Goal: Information Seeking & Learning: Learn about a topic

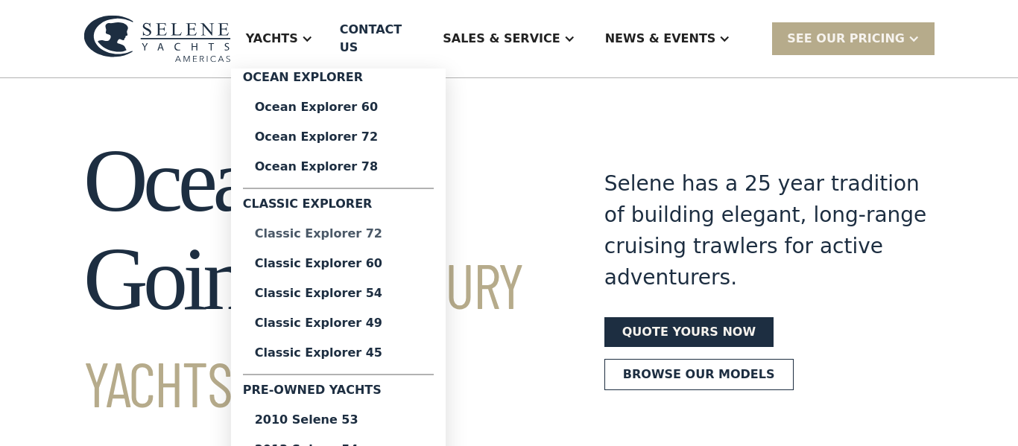
click at [370, 228] on div "Classic Explorer 72" at bounding box center [338, 234] width 167 height 12
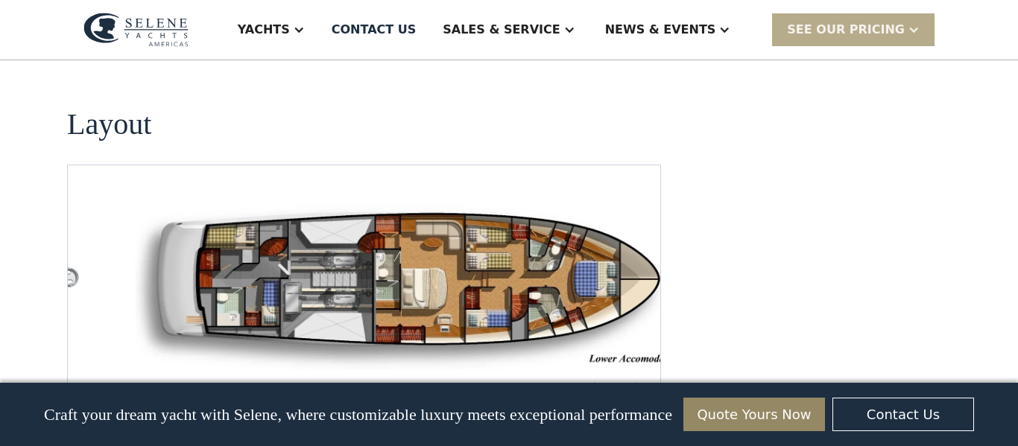
scroll to position [1999, 0]
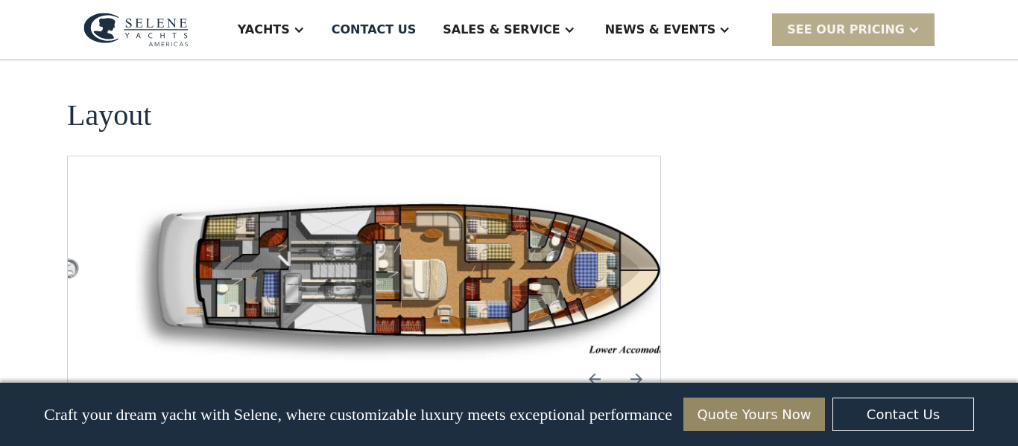
click at [331, 215] on img "open lightbox" at bounding box center [411, 276] width 568 height 169
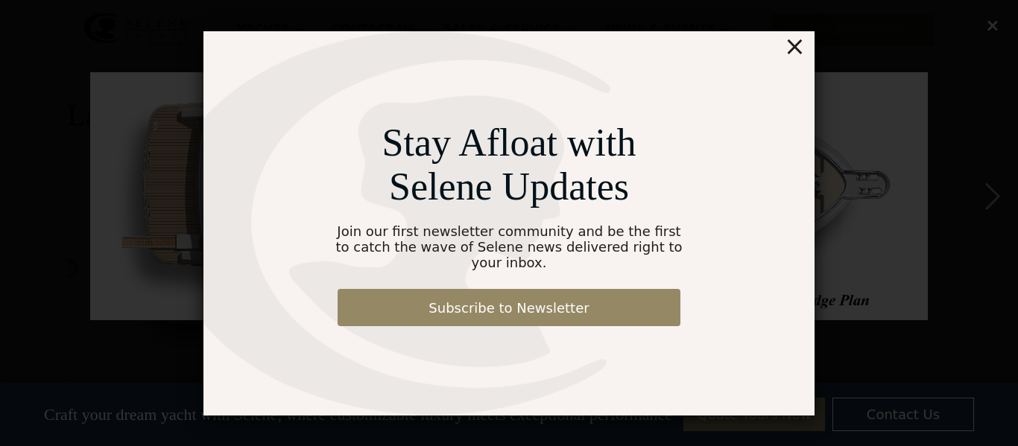
click at [803, 51] on div "×" at bounding box center [795, 46] width 22 height 30
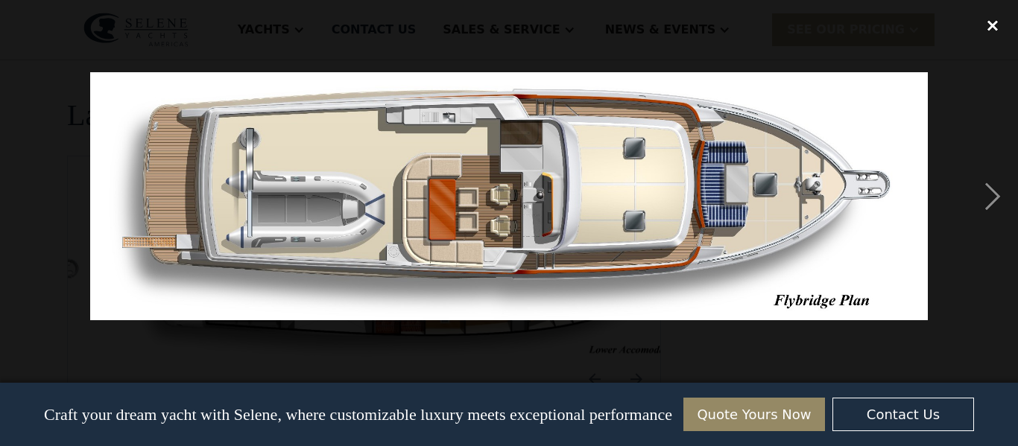
click at [997, 23] on div "close lightbox" at bounding box center [992, 25] width 51 height 33
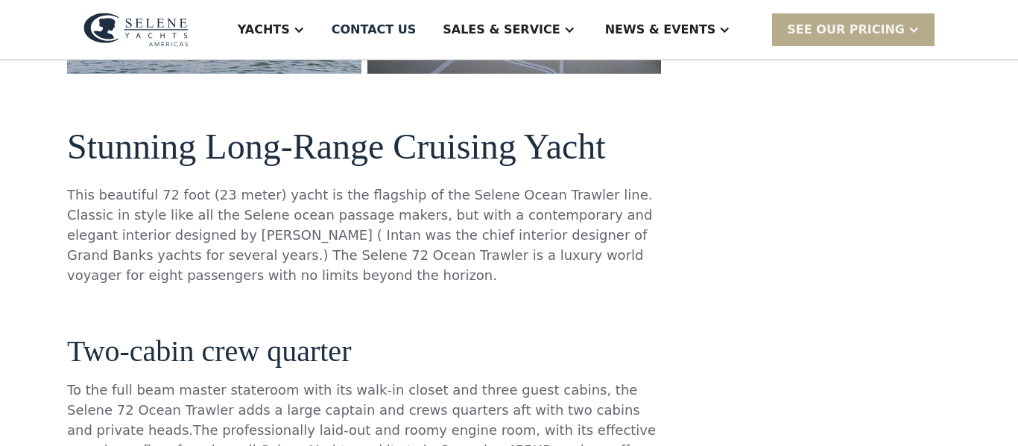
scroll to position [0, 0]
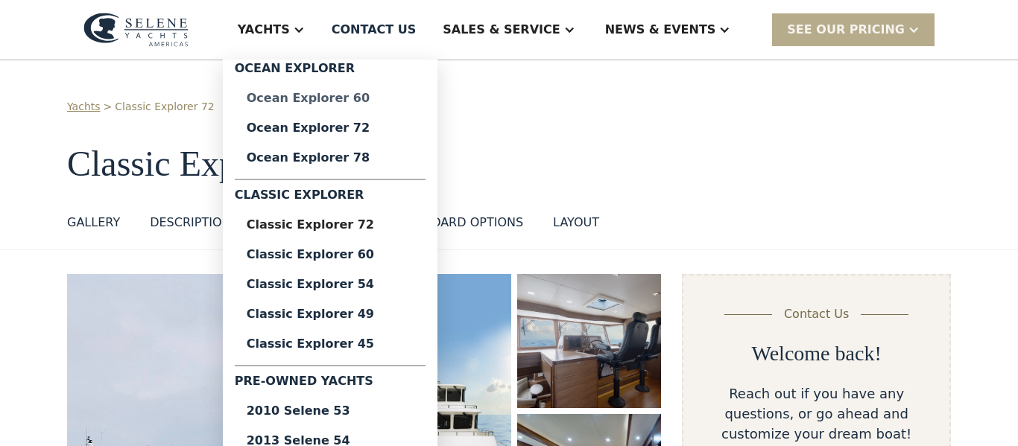
click at [361, 98] on div "Ocean Explorer 60" at bounding box center [330, 98] width 167 height 12
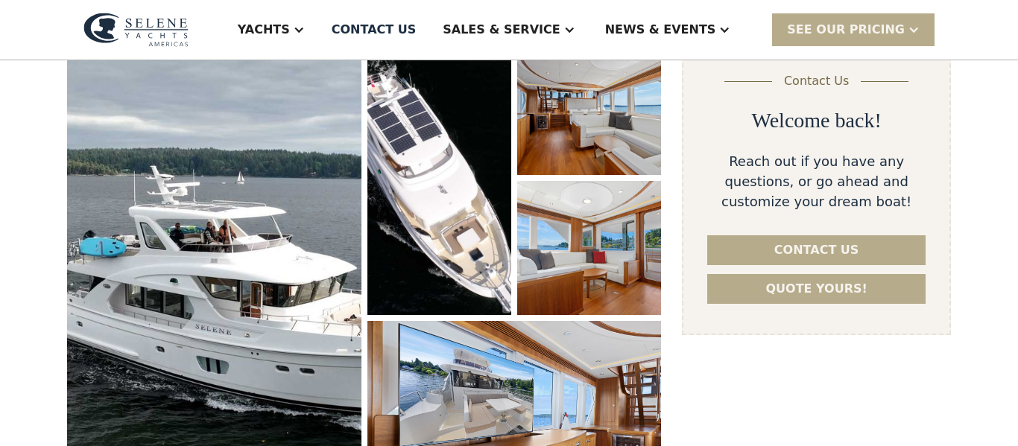
click at [218, 258] on img "open lightbox" at bounding box center [214, 279] width 294 height 476
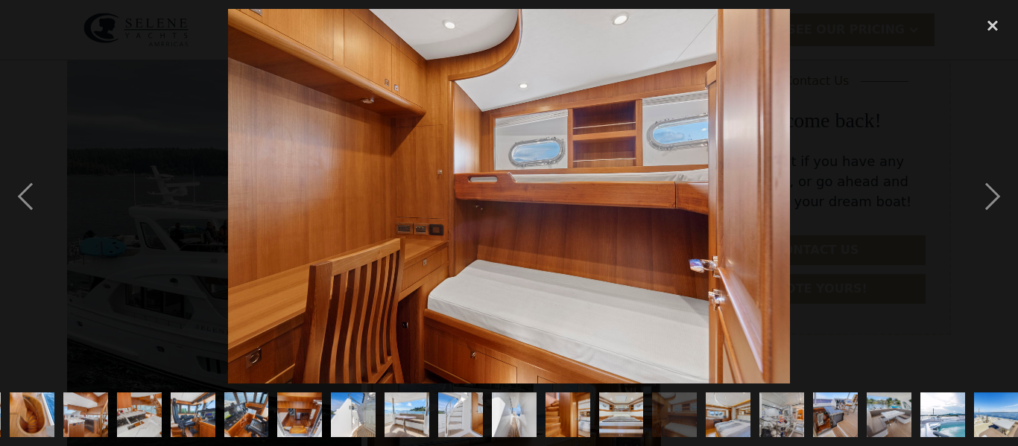
scroll to position [0, 329]
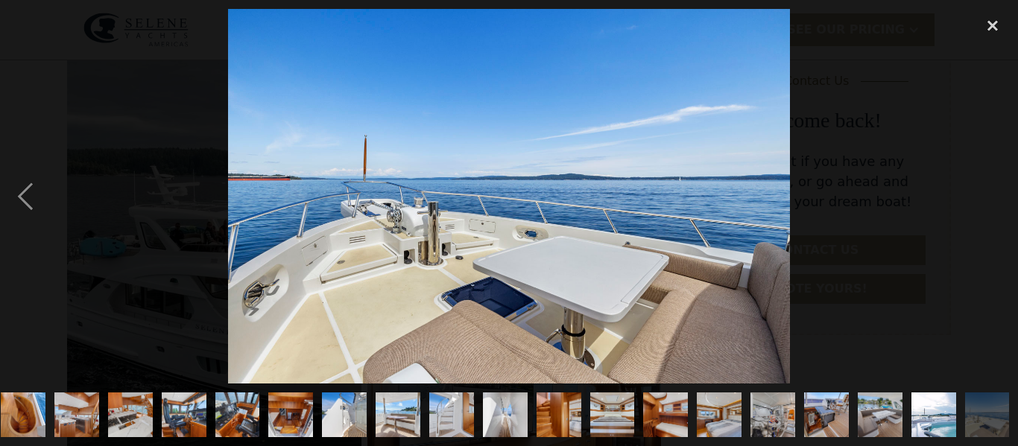
click at [25, 400] on img "show item 7 of 25" at bounding box center [23, 415] width 67 height 45
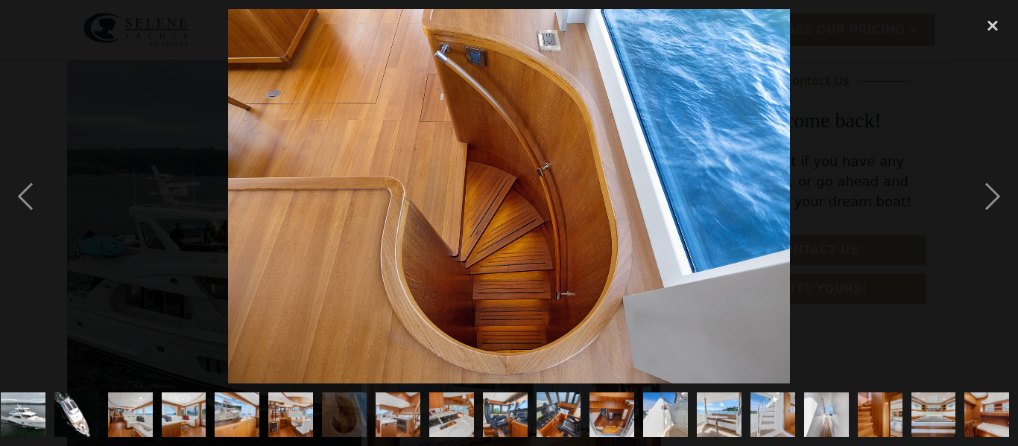
scroll to position [0, 0]
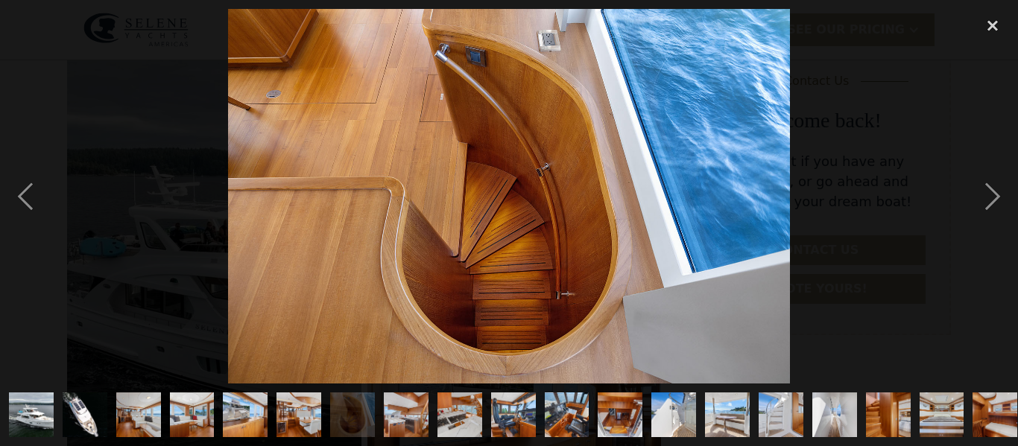
click at [25, 400] on img "show item 1 of 25" at bounding box center [31, 415] width 85 height 45
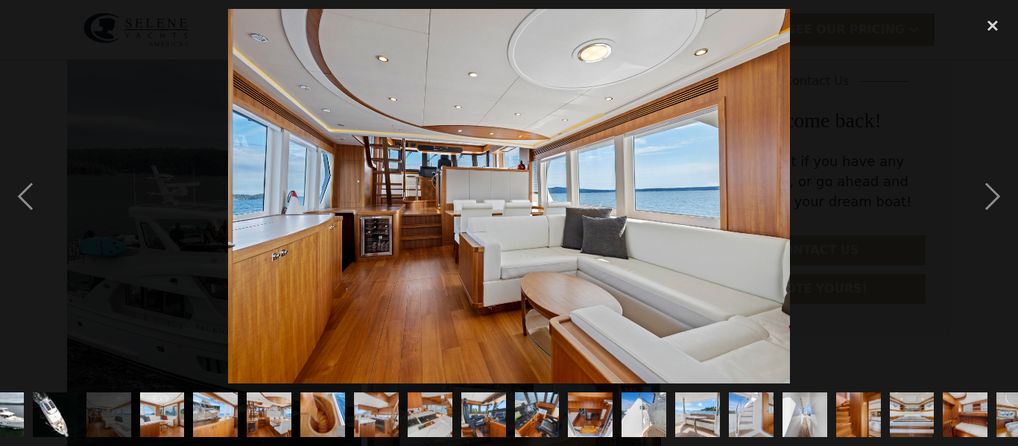
scroll to position [0, 60]
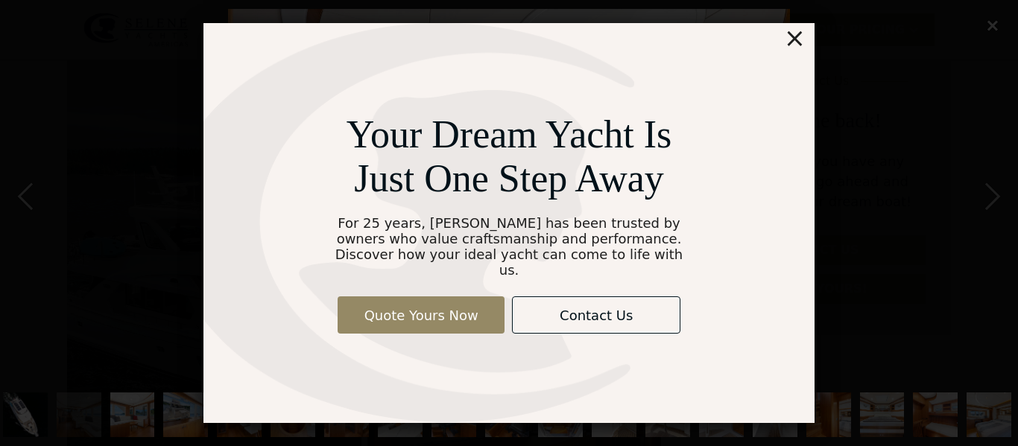
click at [806, 42] on div "Your Dream Yacht Is Just One Step Away For 25 years, Selene has been trusted by…" at bounding box center [508, 223] width 611 height 400
click at [802, 44] on div "×" at bounding box center [795, 38] width 22 height 30
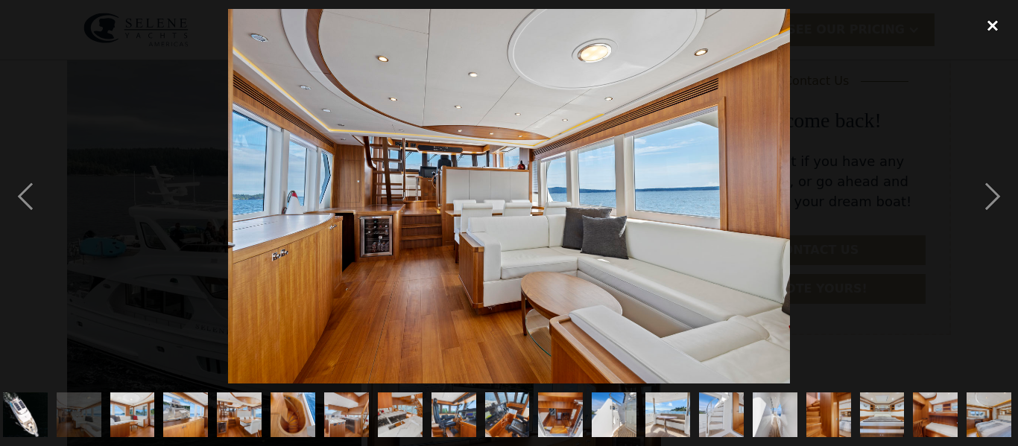
click at [985, 27] on div "close lightbox" at bounding box center [992, 25] width 51 height 33
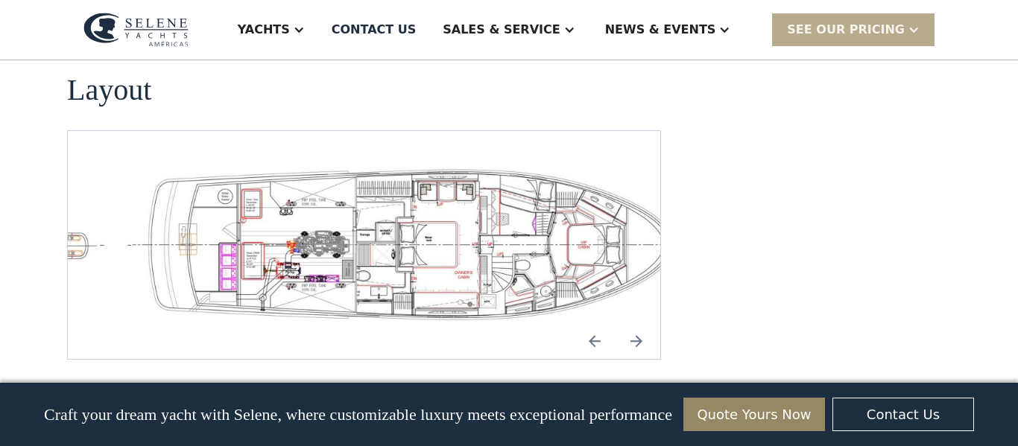
scroll to position [3305, 0]
click at [390, 165] on img "open lightbox" at bounding box center [411, 243] width 568 height 156
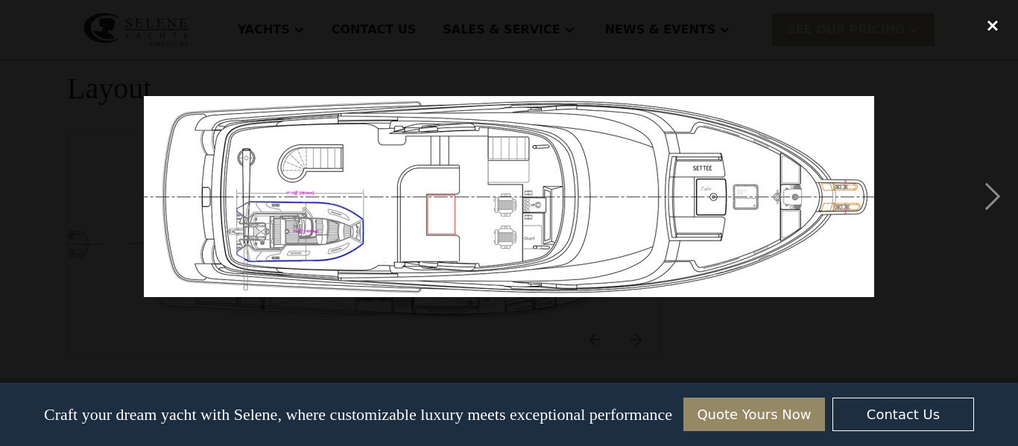
click at [992, 23] on div "close lightbox" at bounding box center [992, 25] width 51 height 33
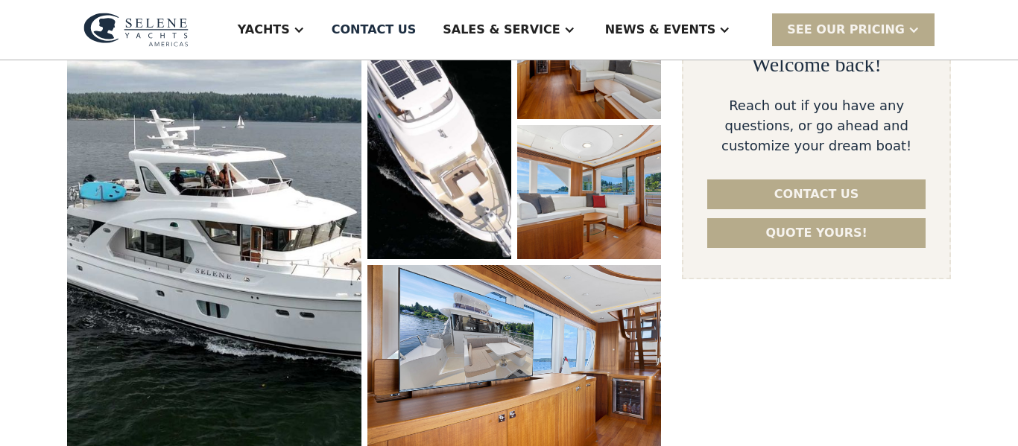
scroll to position [0, 0]
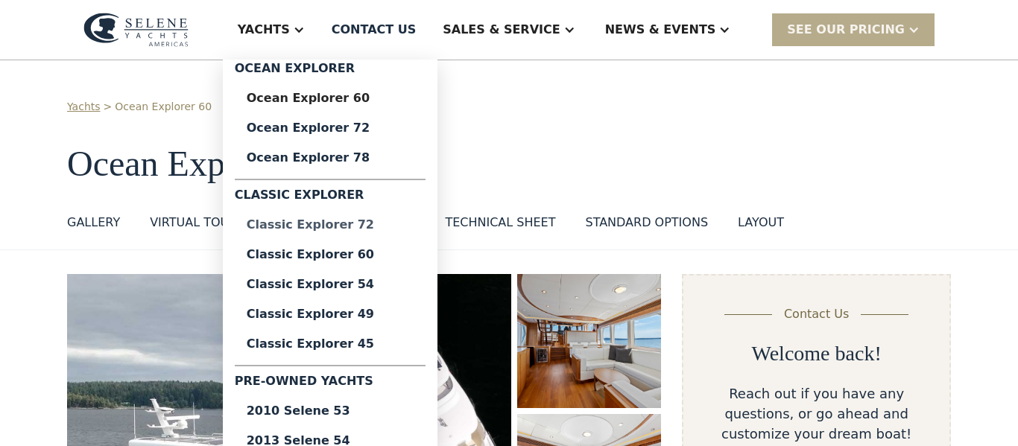
click at [383, 229] on div "Classic Explorer 72" at bounding box center [330, 225] width 167 height 12
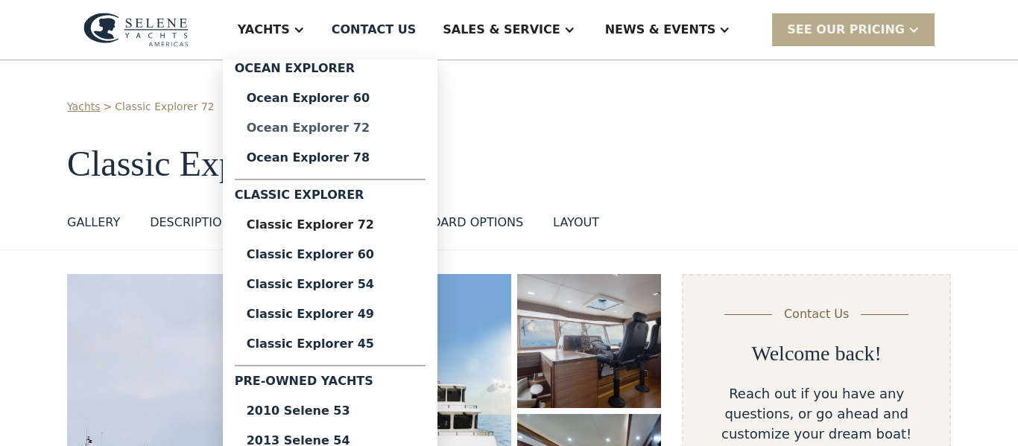
click at [369, 137] on link "Ocean Explorer 72" at bounding box center [330, 128] width 191 height 30
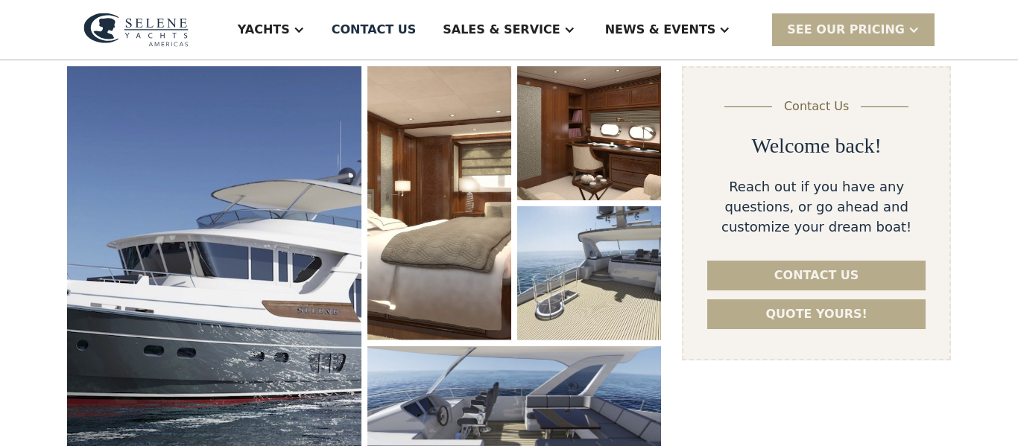
click at [120, 167] on img "open lightbox" at bounding box center [214, 285] width 294 height 439
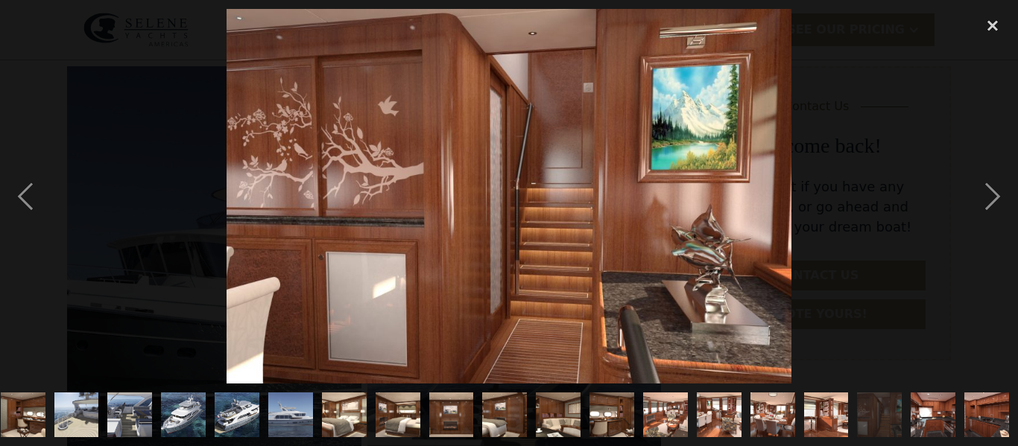
scroll to position [0, 115]
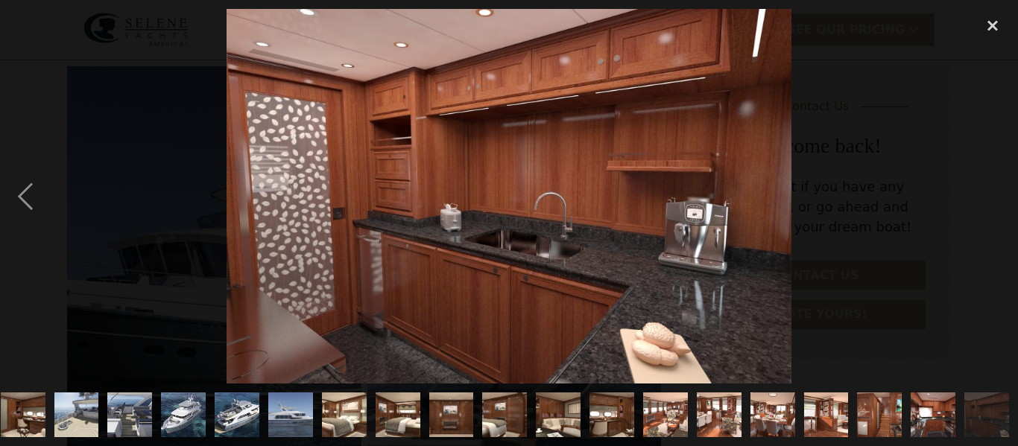
click at [965, 31] on div at bounding box center [509, 196] width 1018 height 375
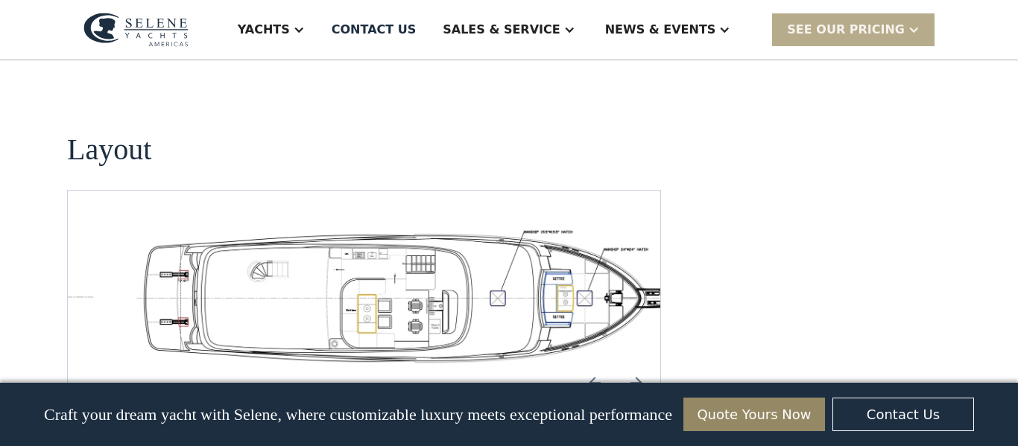
scroll to position [2637, 0]
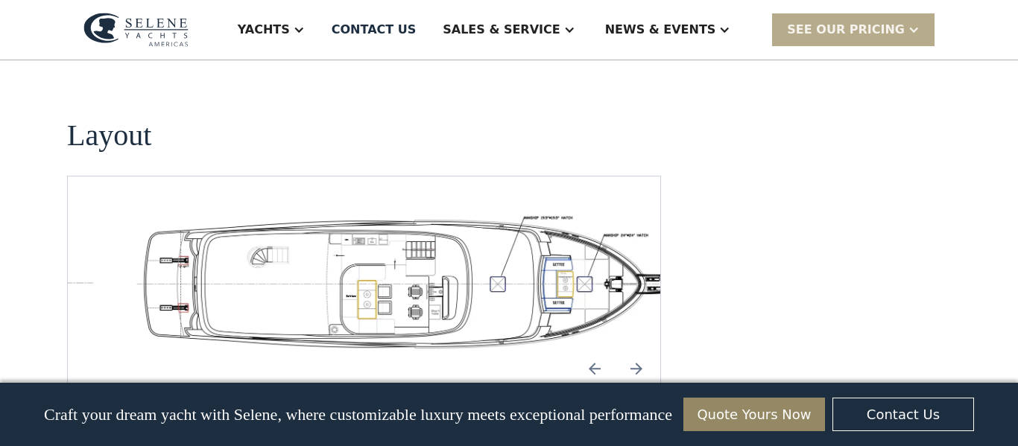
click at [183, 212] on img "open lightbox" at bounding box center [411, 281] width 568 height 139
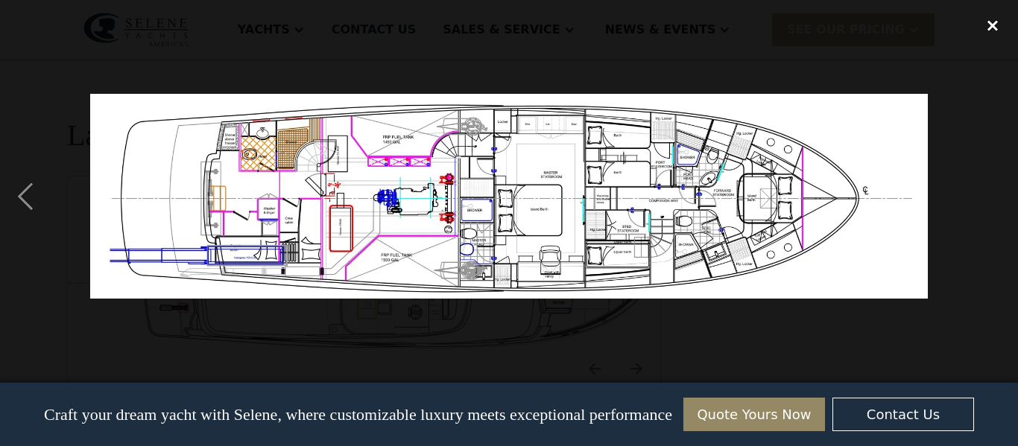
click at [1005, 11] on div "close lightbox" at bounding box center [992, 25] width 51 height 33
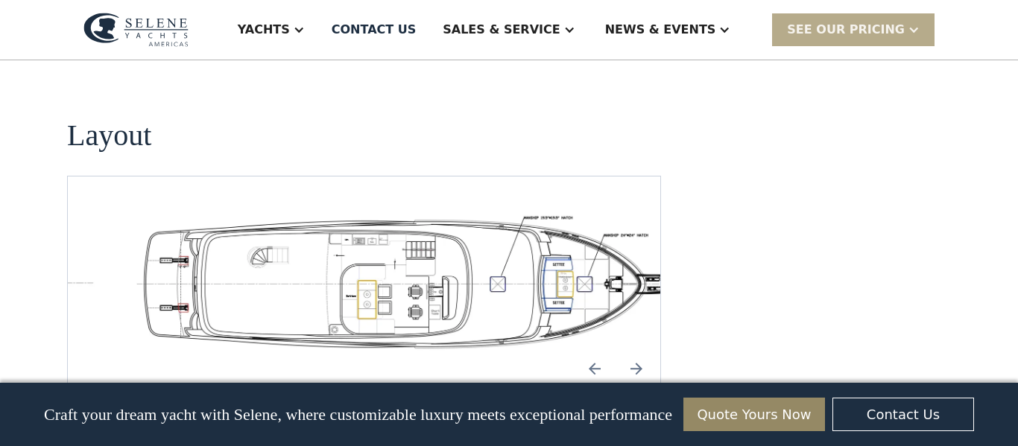
scroll to position [271, 0]
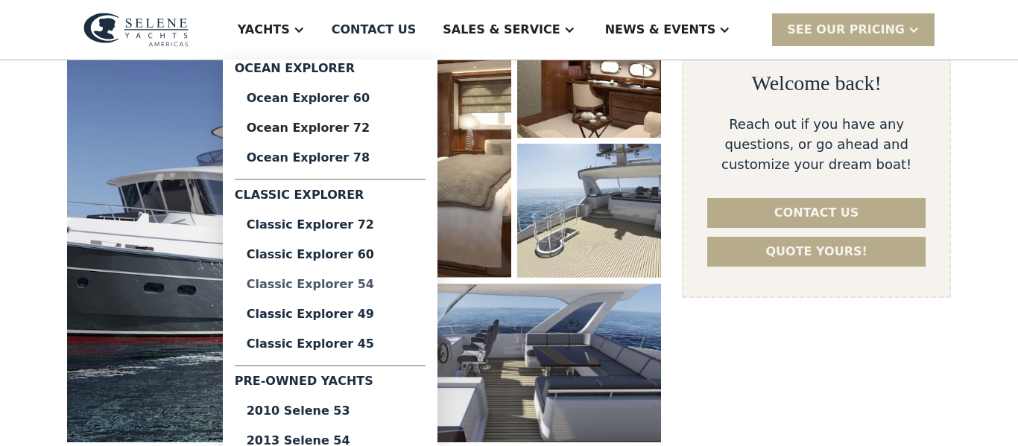
click at [378, 275] on link "Classic Explorer 54" at bounding box center [330, 285] width 191 height 30
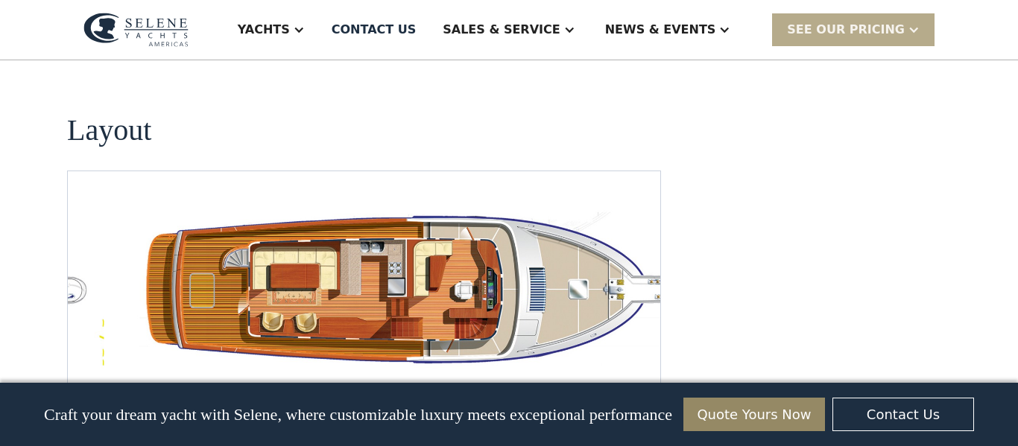
scroll to position [2671, 0]
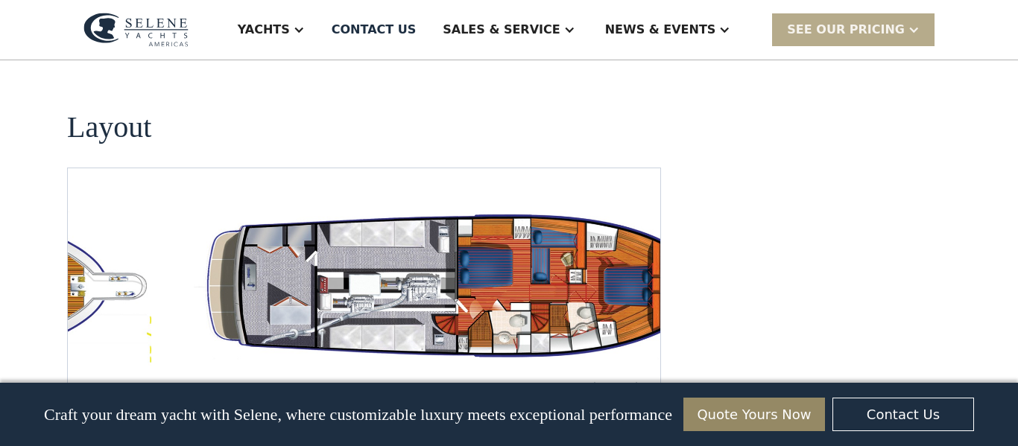
click at [475, 204] on img "open lightbox" at bounding box center [459, 286] width 568 height 165
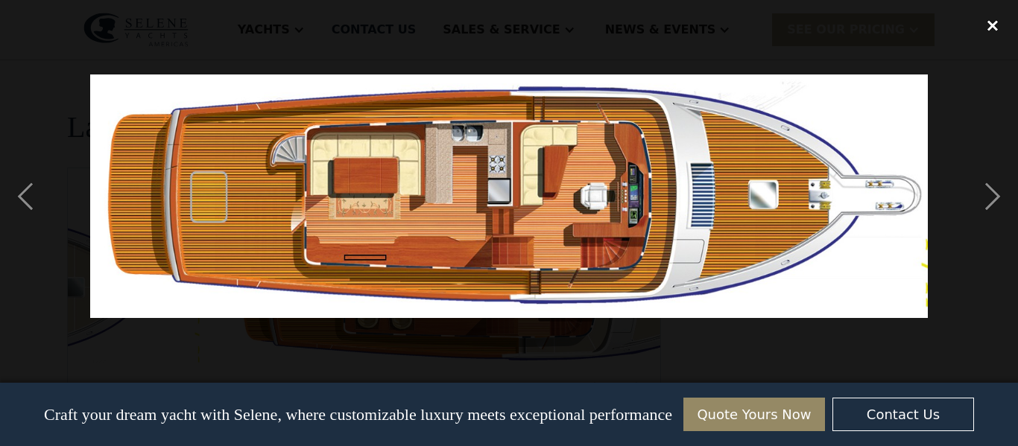
click at [1000, 30] on div "close lightbox" at bounding box center [992, 25] width 51 height 33
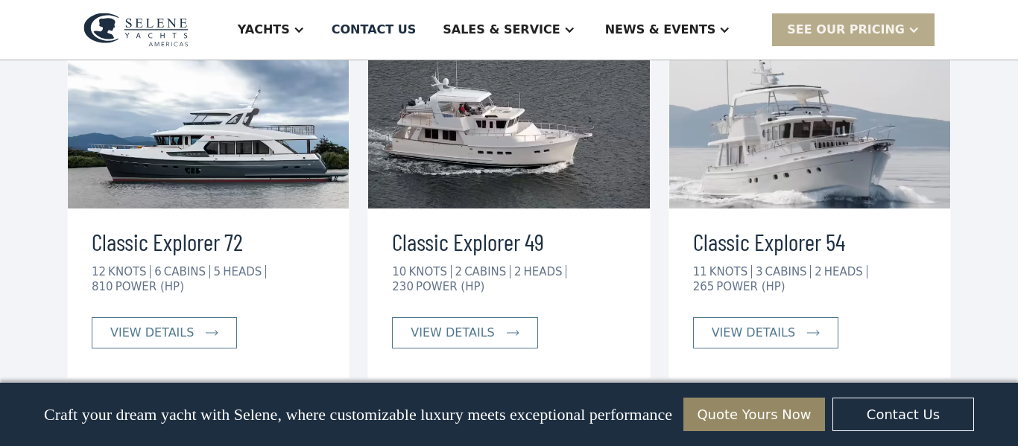
scroll to position [3319, 0]
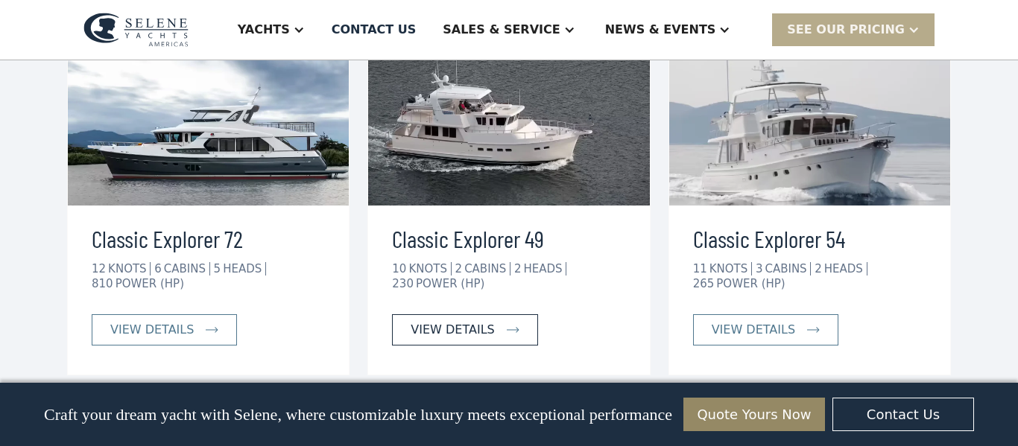
click at [483, 321] on div "view details" at bounding box center [451, 330] width 83 height 18
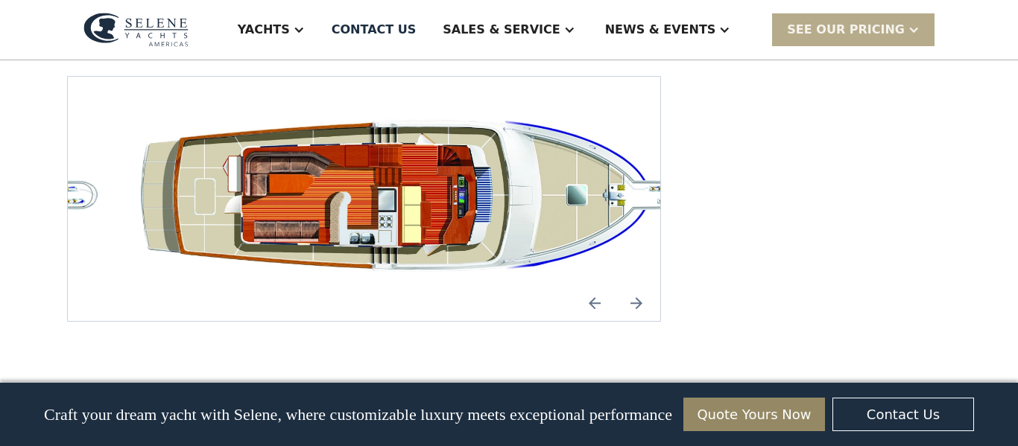
scroll to position [2919, 0]
click at [369, 112] on img "open lightbox" at bounding box center [411, 198] width 568 height 173
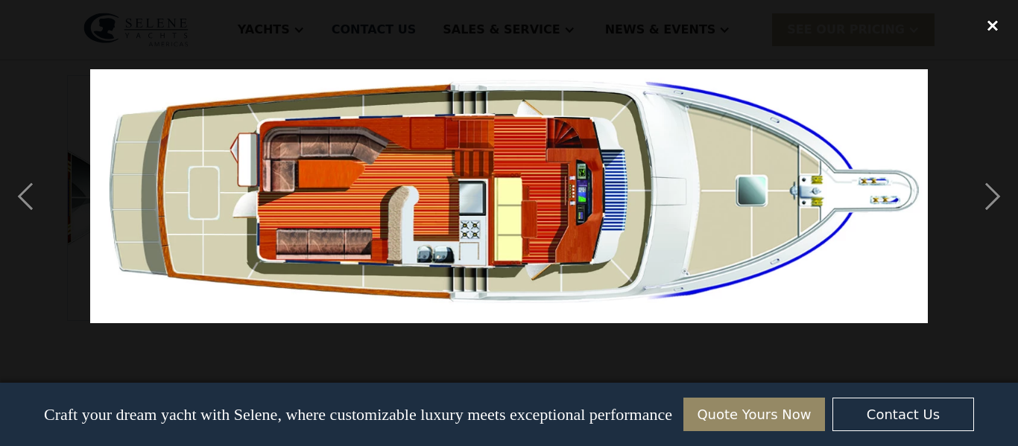
click at [995, 28] on div "close lightbox" at bounding box center [992, 25] width 51 height 33
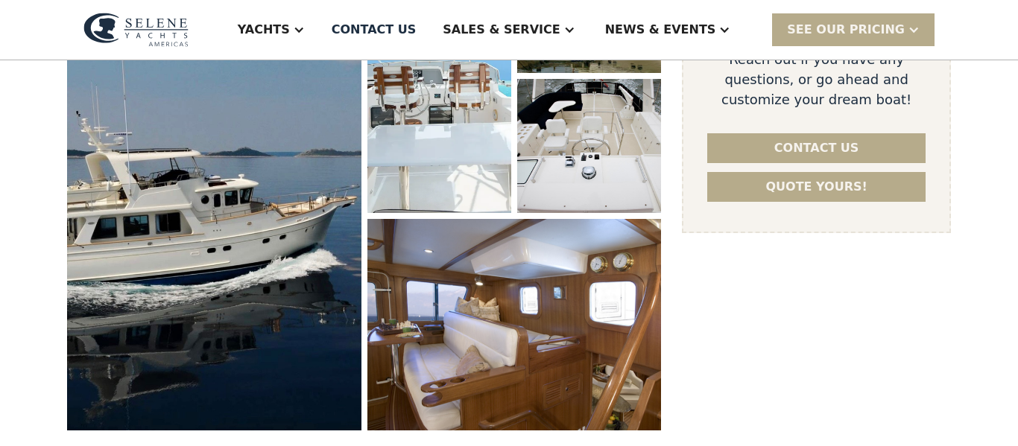
scroll to position [334, 0]
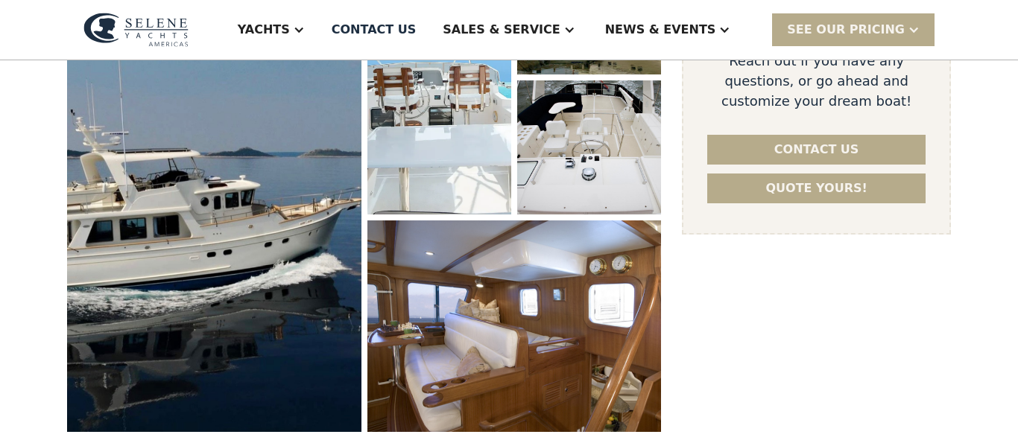
click at [122, 137] on img "open lightbox" at bounding box center [213, 186] width 305 height 511
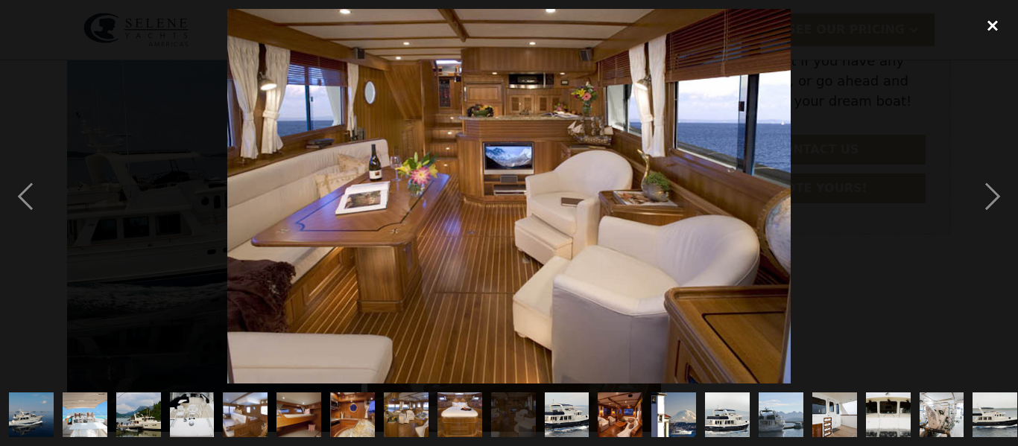
click at [1001, 39] on div "close lightbox" at bounding box center [992, 25] width 51 height 33
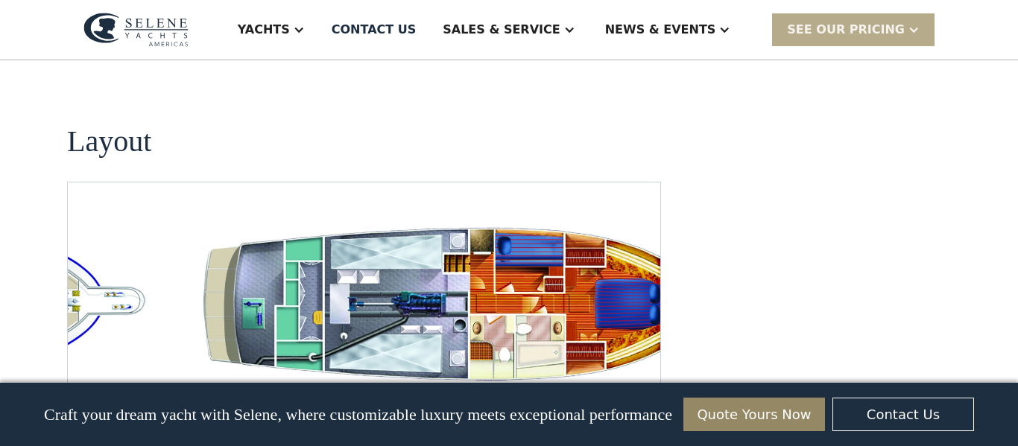
scroll to position [2814, 0]
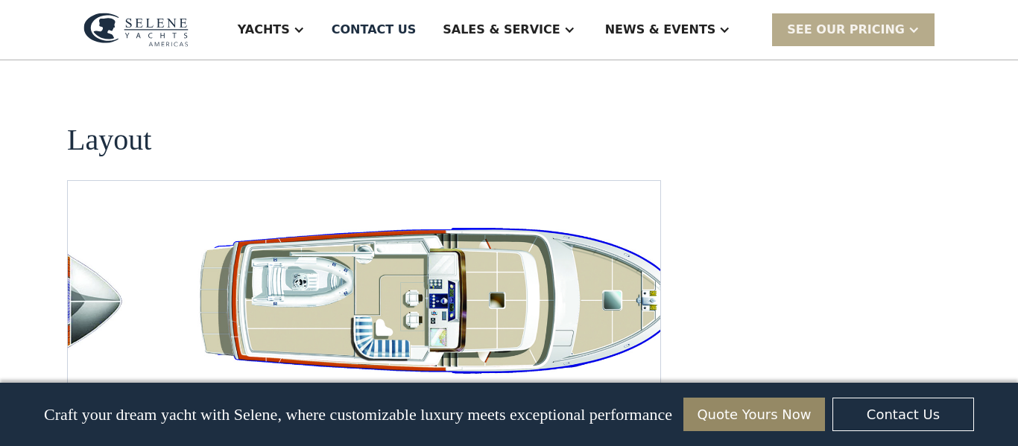
click at [589, 390] on img "Previous slide" at bounding box center [595, 408] width 36 height 36
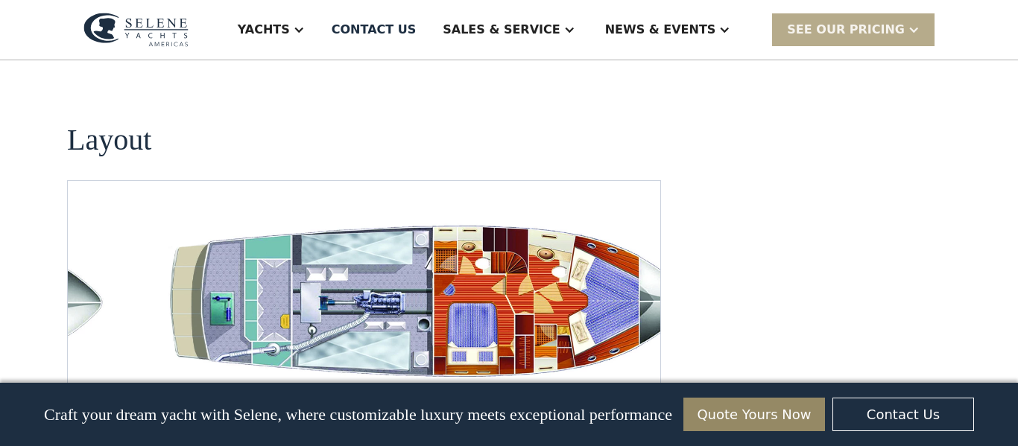
click at [589, 390] on img "Previous slide" at bounding box center [595, 408] width 36 height 36
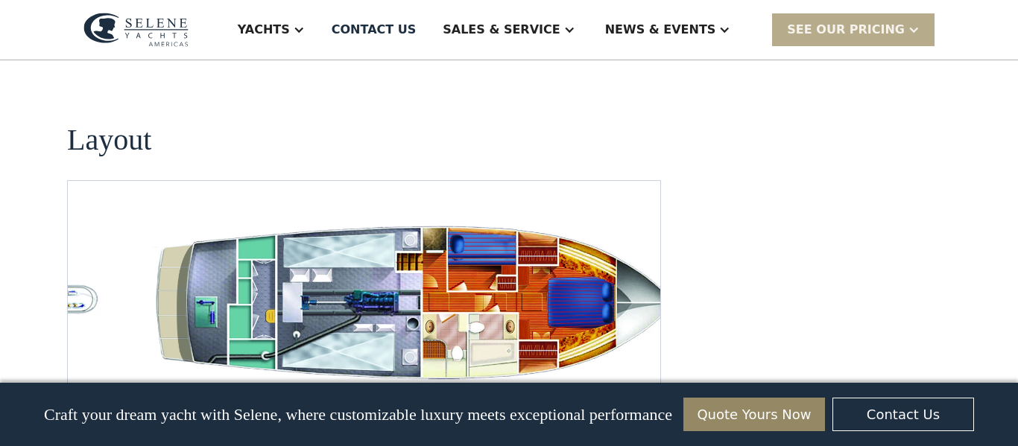
click at [589, 390] on img "Previous slide" at bounding box center [595, 408] width 36 height 36
click at [591, 390] on img "Previous slide" at bounding box center [595, 408] width 36 height 36
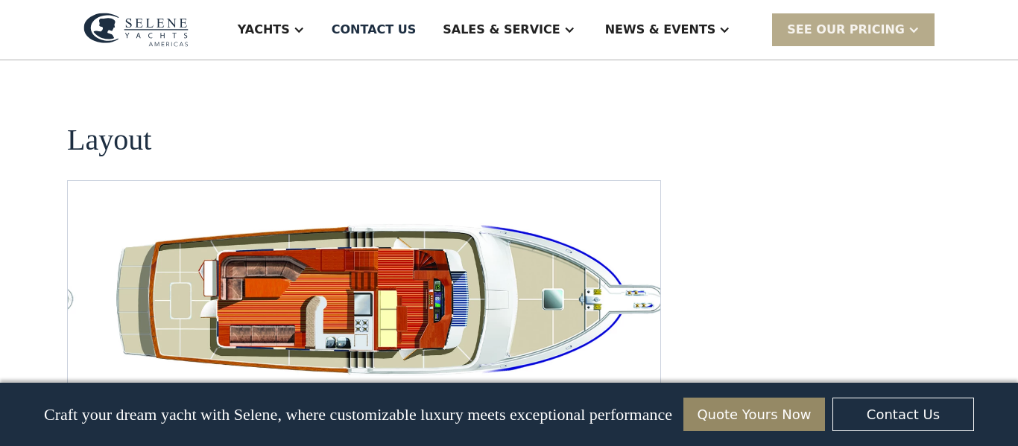
click at [378, 241] on img "open lightbox" at bounding box center [388, 303] width 568 height 173
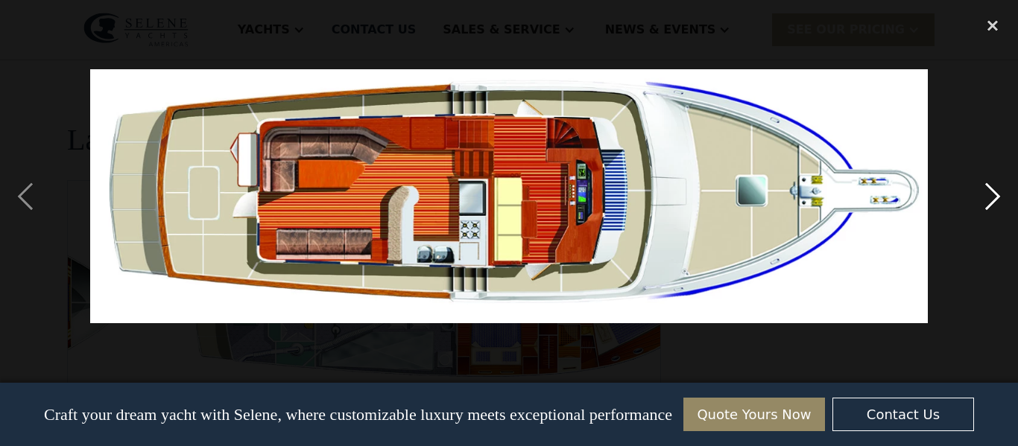
click at [989, 194] on div "next image" at bounding box center [992, 196] width 51 height 375
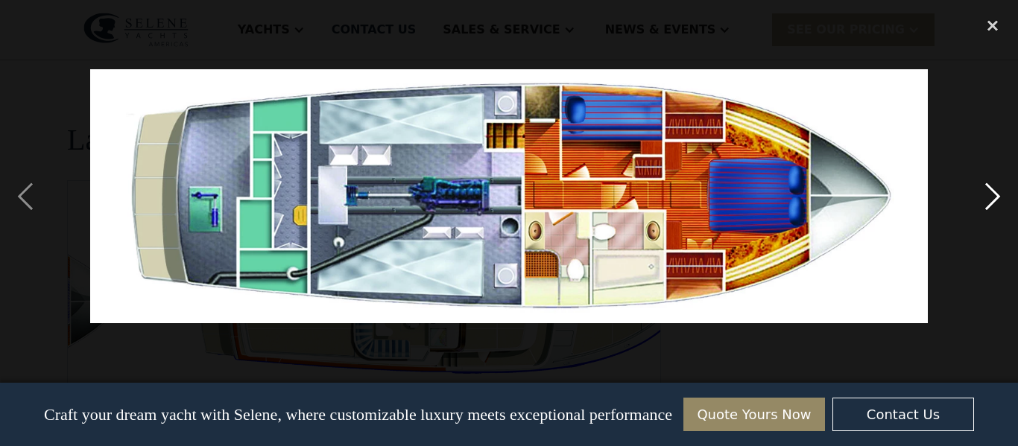
click at [989, 194] on div "next image" at bounding box center [992, 196] width 51 height 375
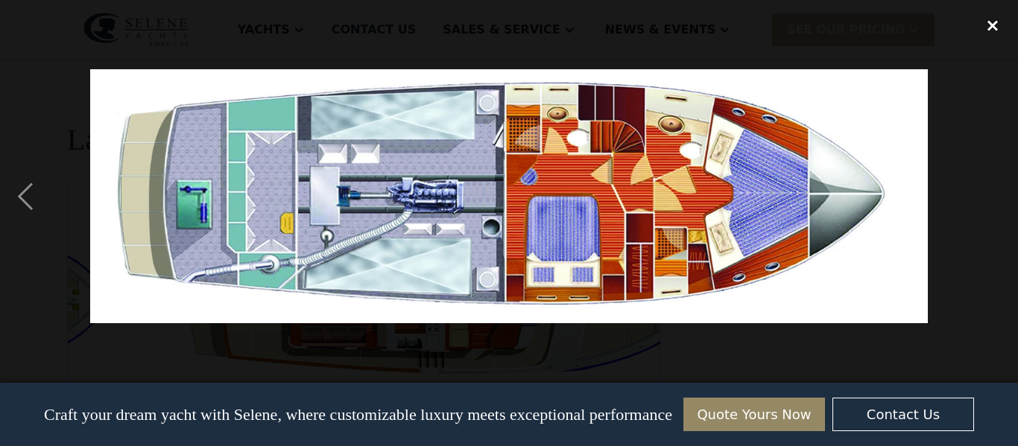
click at [992, 24] on div "close lightbox" at bounding box center [992, 25] width 51 height 33
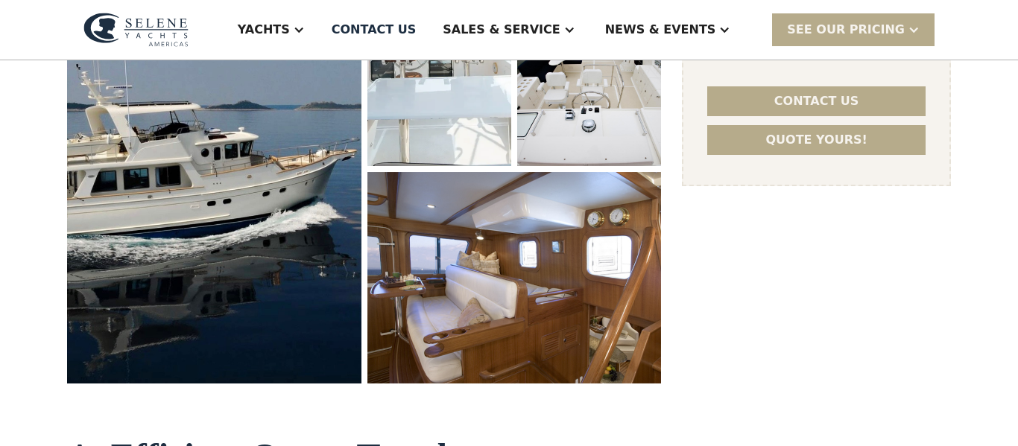
scroll to position [382, 0]
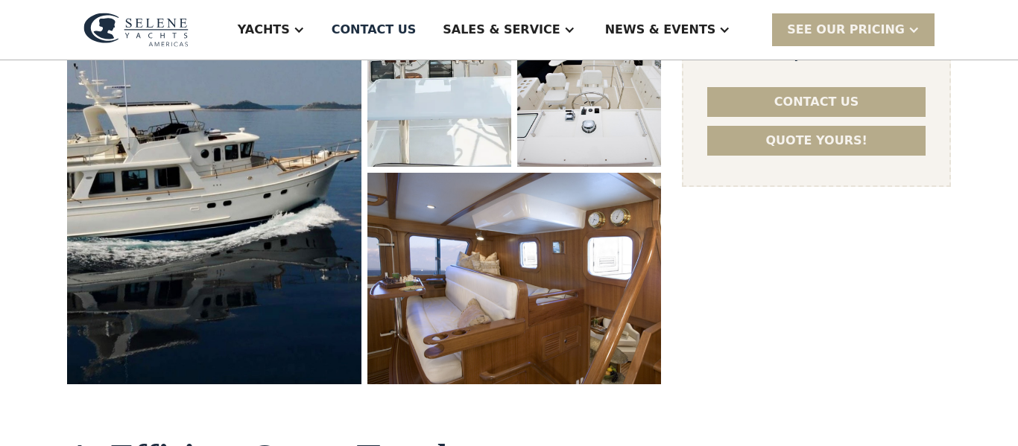
click at [152, 165] on img "open lightbox" at bounding box center [213, 138] width 299 height 500
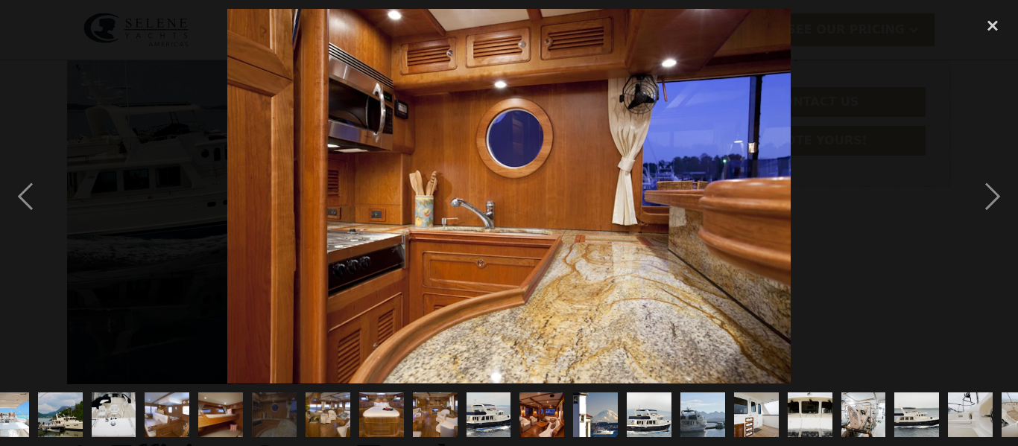
scroll to position [0, 0]
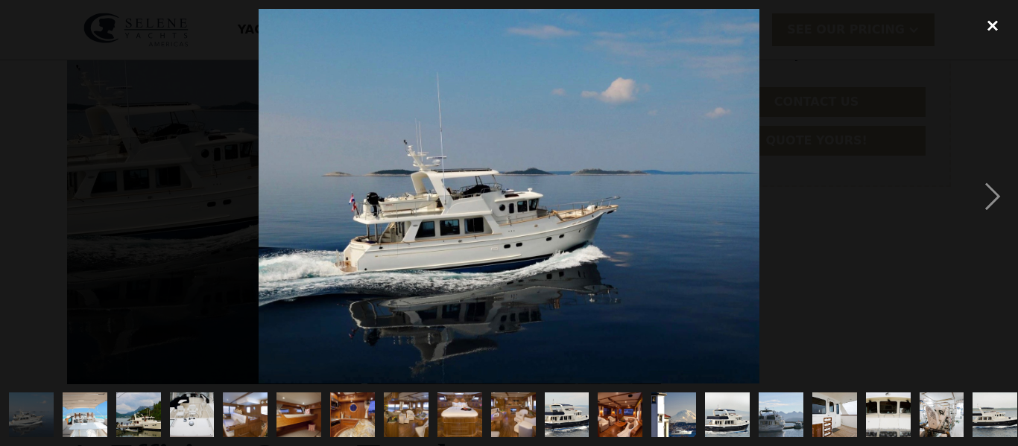
click at [1001, 17] on div "close lightbox" at bounding box center [992, 25] width 51 height 33
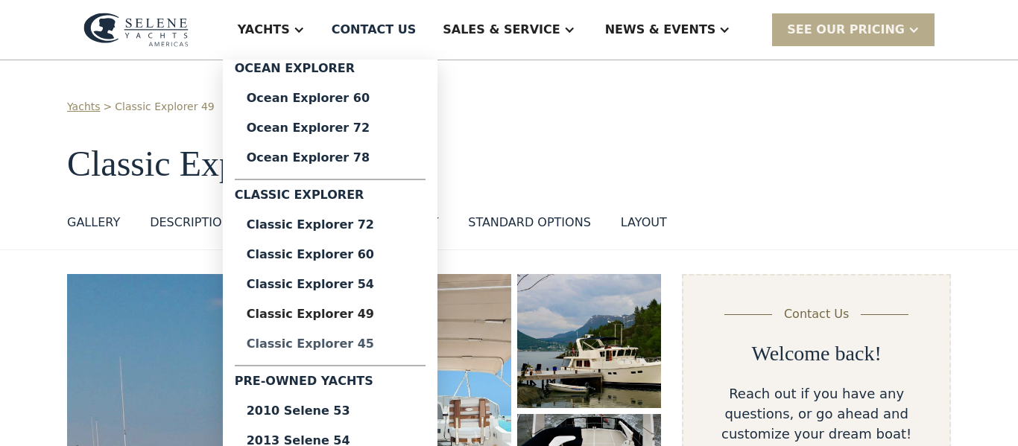
click at [385, 354] on link "Classic Explorer 45" at bounding box center [330, 344] width 191 height 30
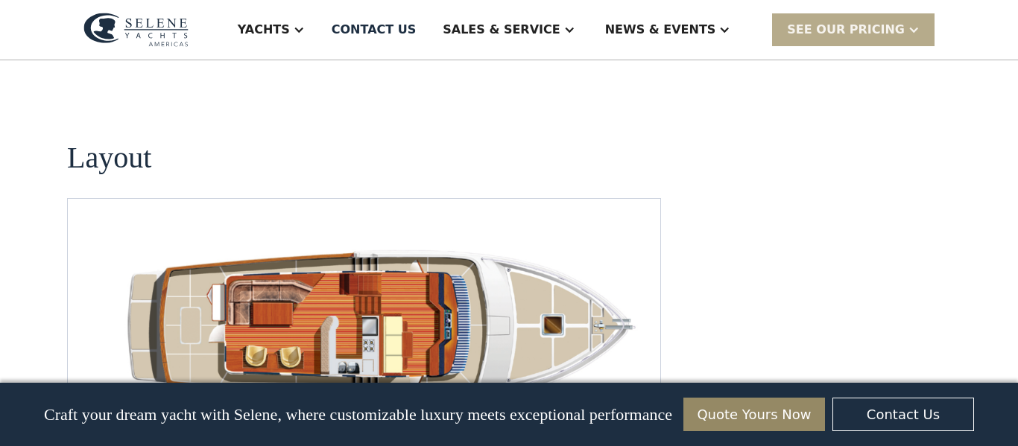
scroll to position [2207, 0]
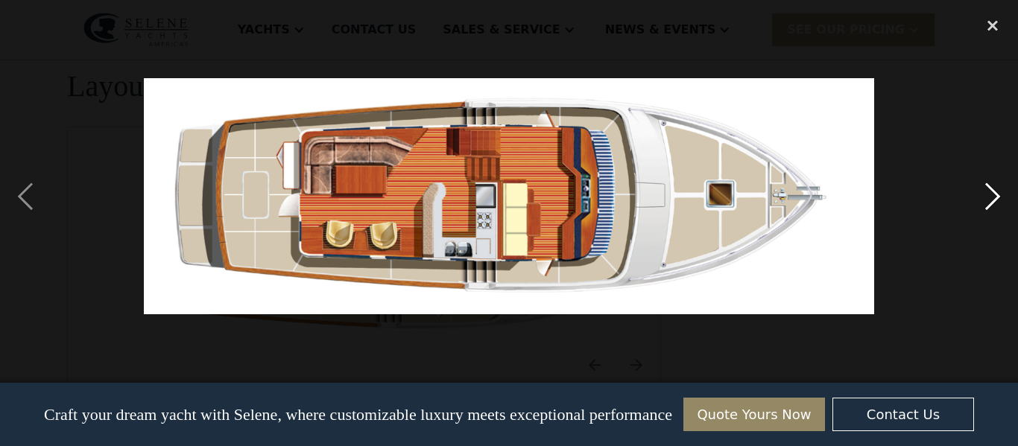
click at [996, 196] on div "next image" at bounding box center [992, 196] width 51 height 375
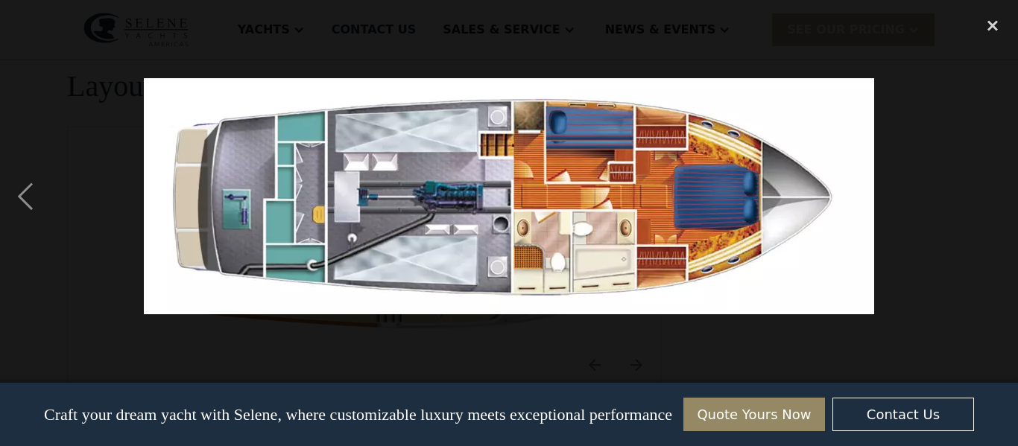
click at [996, 196] on div "next image" at bounding box center [992, 196] width 51 height 375
click at [26, 203] on div "previous image" at bounding box center [25, 196] width 51 height 375
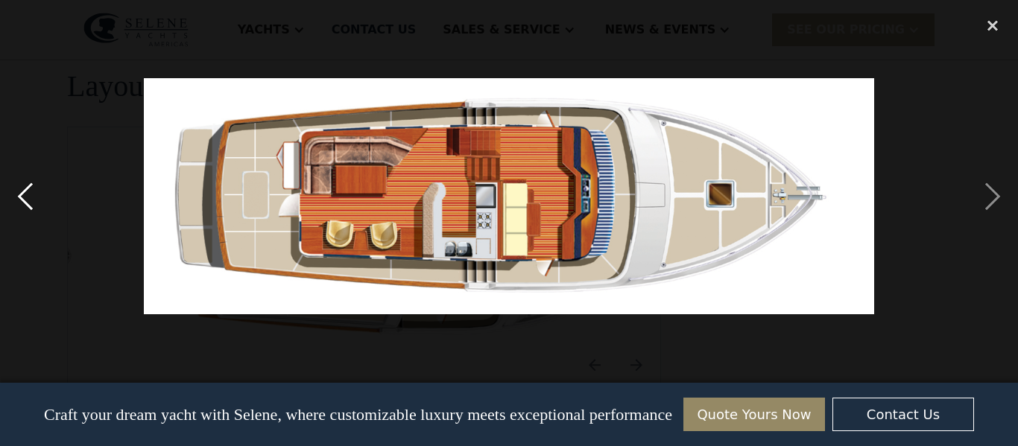
click at [26, 203] on div "previous image" at bounding box center [25, 196] width 51 height 375
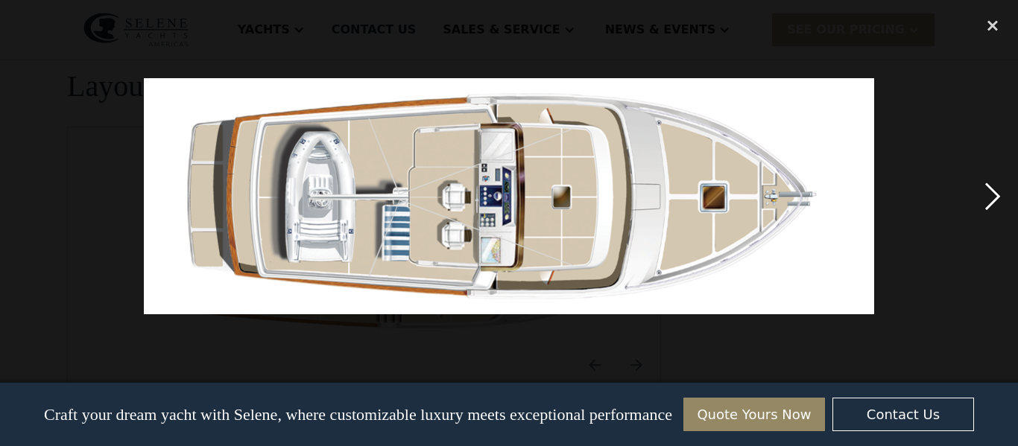
click at [983, 194] on div "next image" at bounding box center [992, 196] width 51 height 375
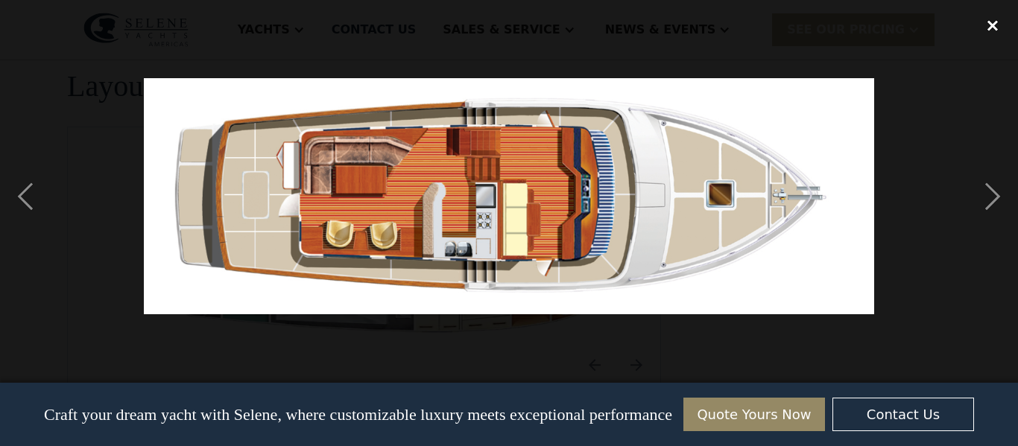
click at [995, 31] on div "close lightbox" at bounding box center [992, 25] width 51 height 33
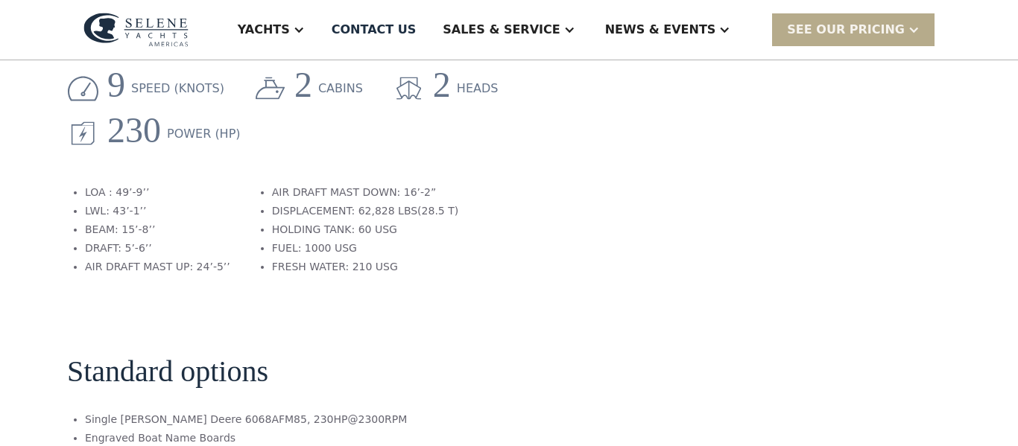
scroll to position [0, 0]
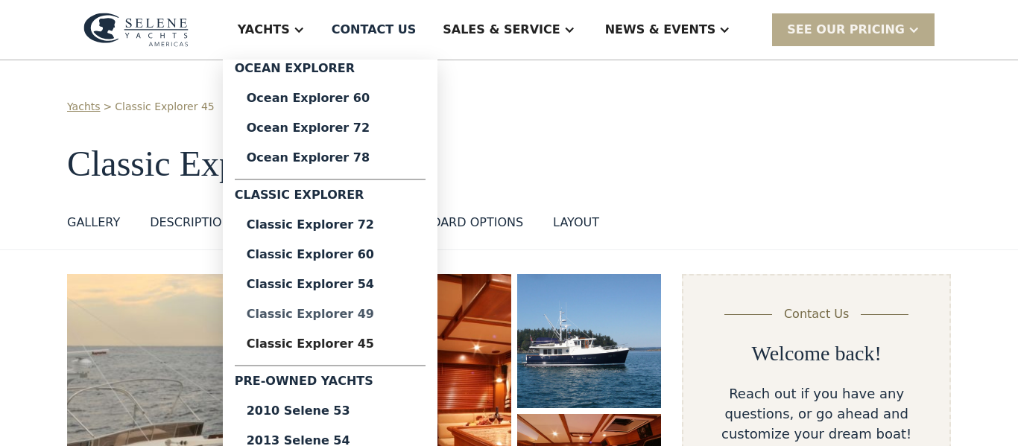
click at [385, 314] on div "Classic Explorer 49" at bounding box center [330, 314] width 167 height 12
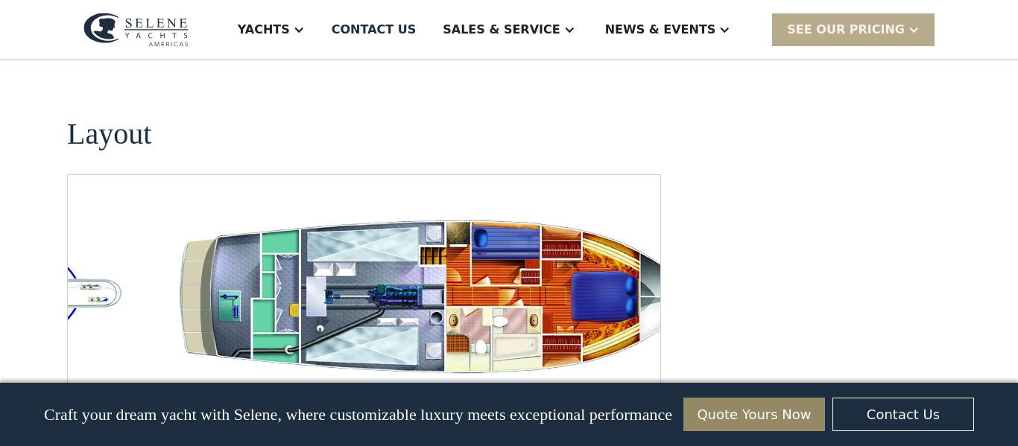
scroll to position [2814, 0]
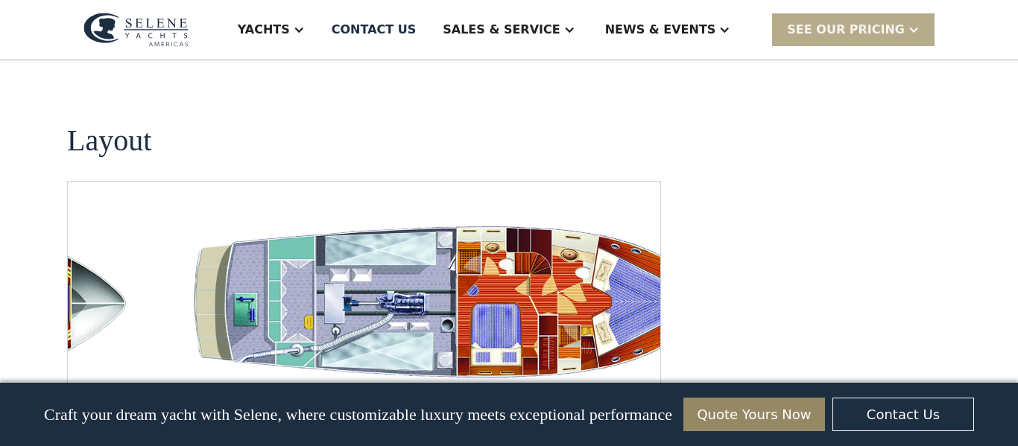
click at [594, 390] on img "Previous slide" at bounding box center [595, 408] width 36 height 36
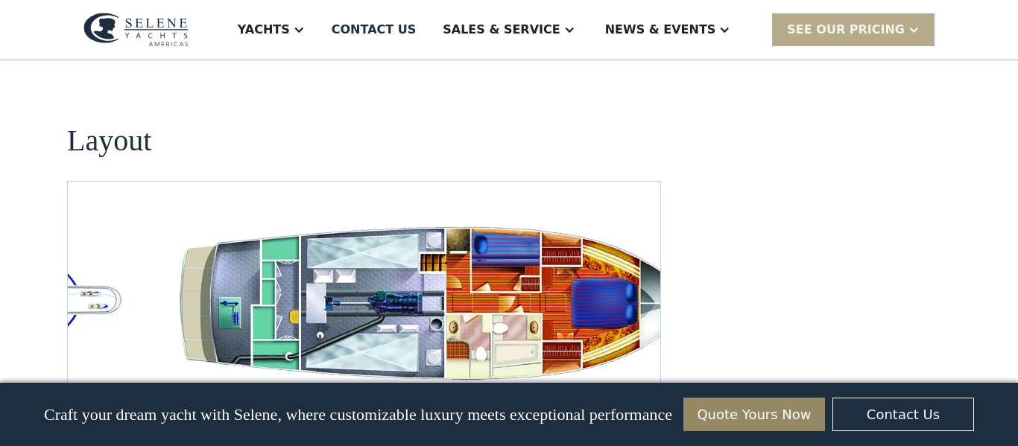
click at [594, 390] on img "Previous slide" at bounding box center [595, 408] width 36 height 36
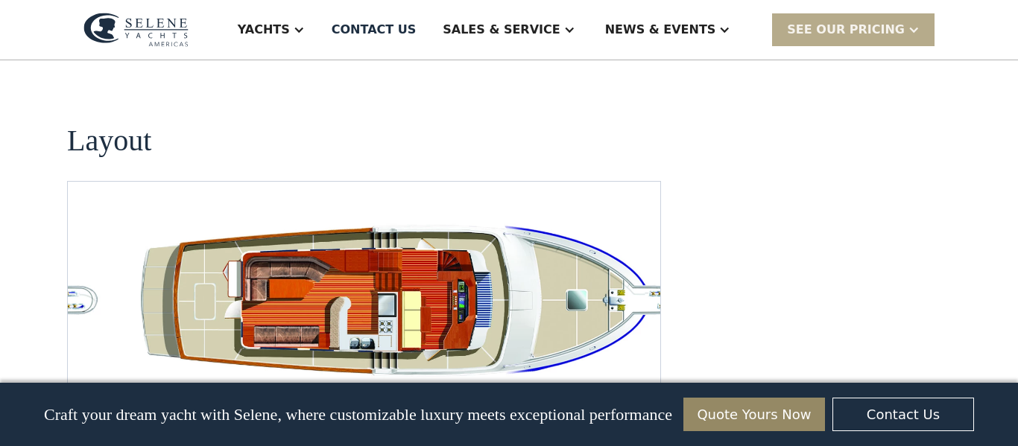
click at [411, 218] on img "open lightbox" at bounding box center [411, 304] width 568 height 173
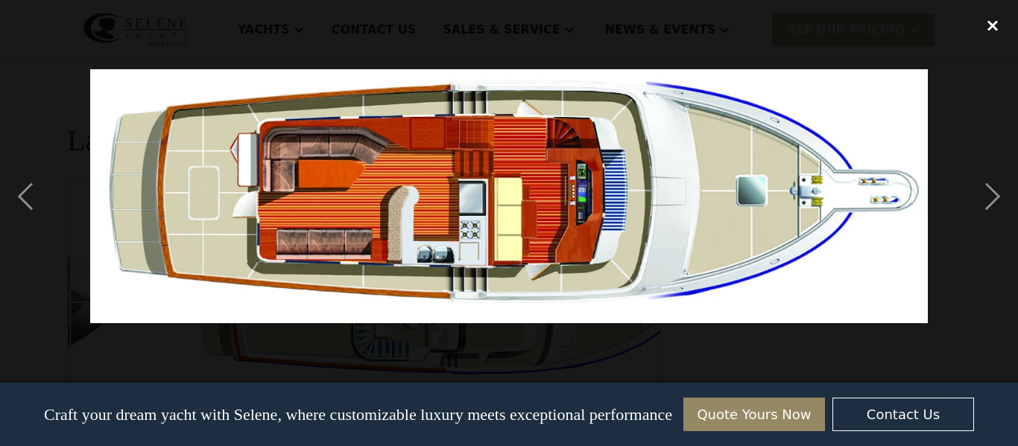
click at [986, 21] on div "close lightbox" at bounding box center [992, 25] width 51 height 33
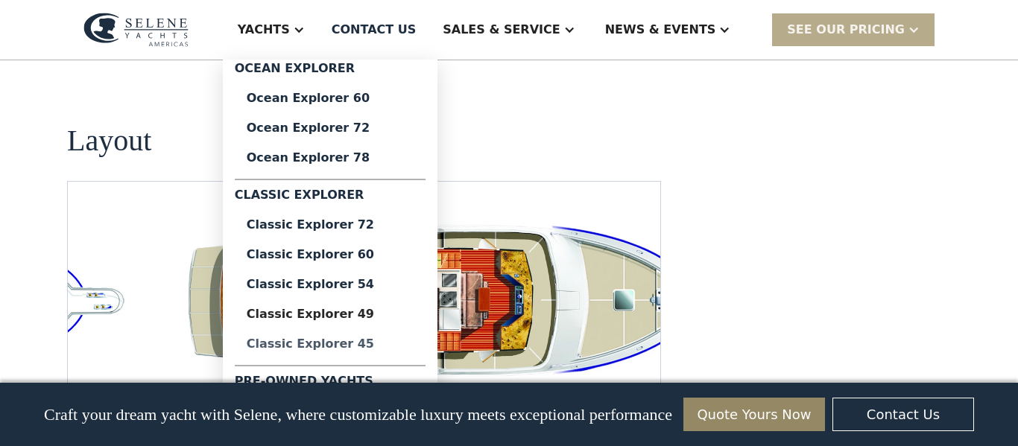
click at [384, 349] on div "Classic Explorer 45" at bounding box center [330, 344] width 167 height 12
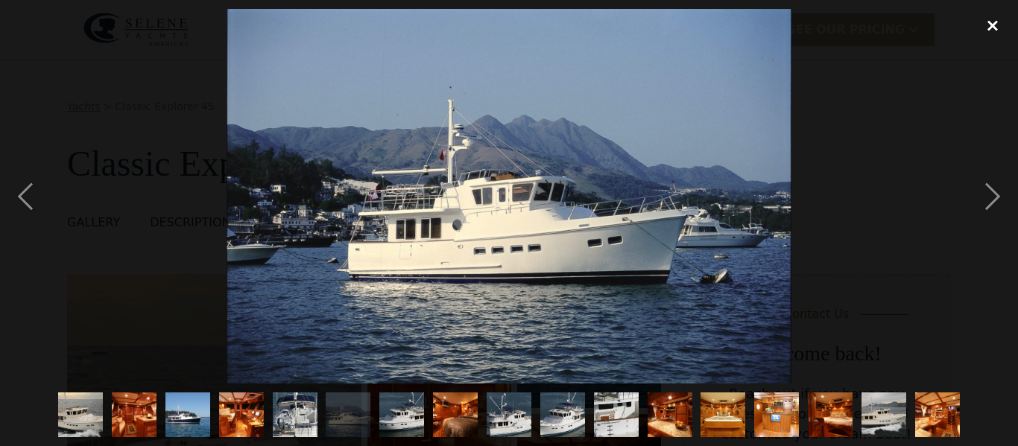
click at [1000, 19] on div "close lightbox" at bounding box center [992, 25] width 51 height 33
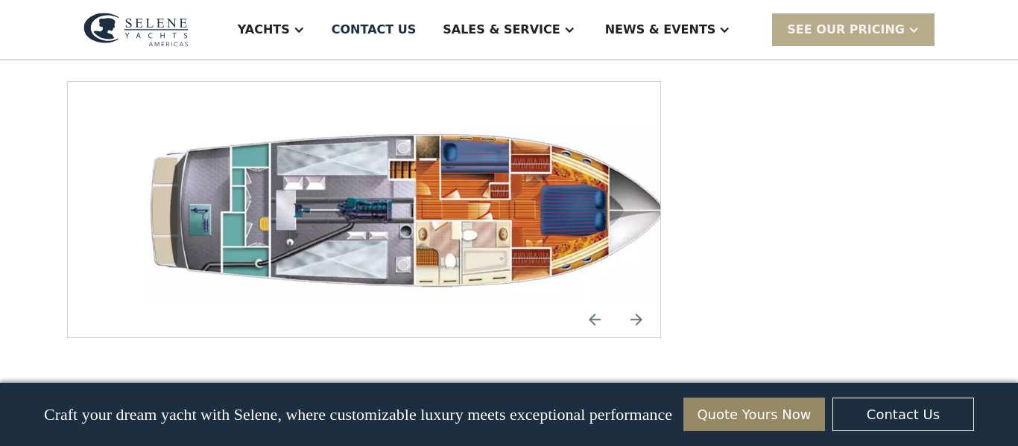
click at [375, 179] on img "open lightbox" at bounding box center [411, 210] width 568 height 184
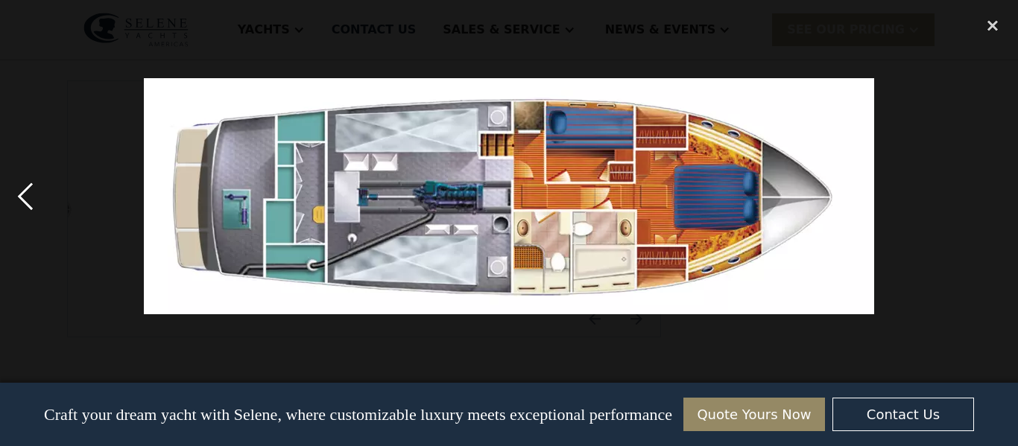
click at [13, 200] on div "previous image" at bounding box center [25, 196] width 51 height 375
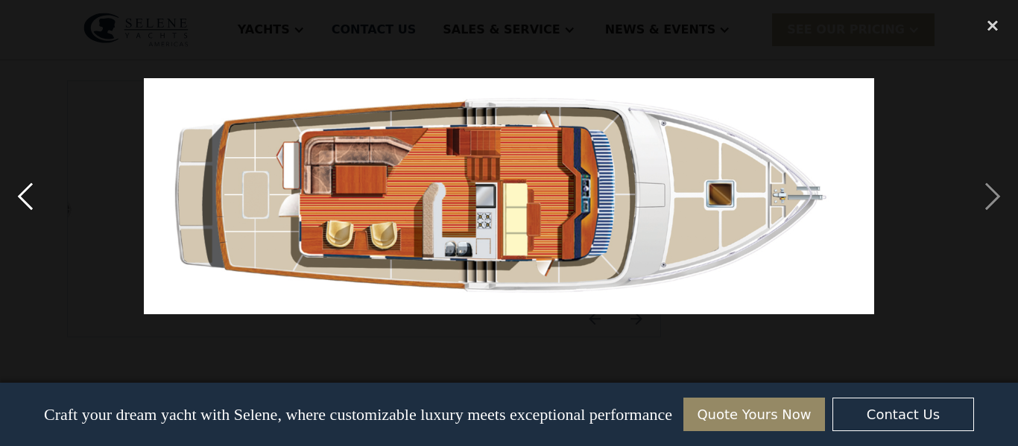
click at [13, 200] on div "previous image" at bounding box center [25, 196] width 51 height 375
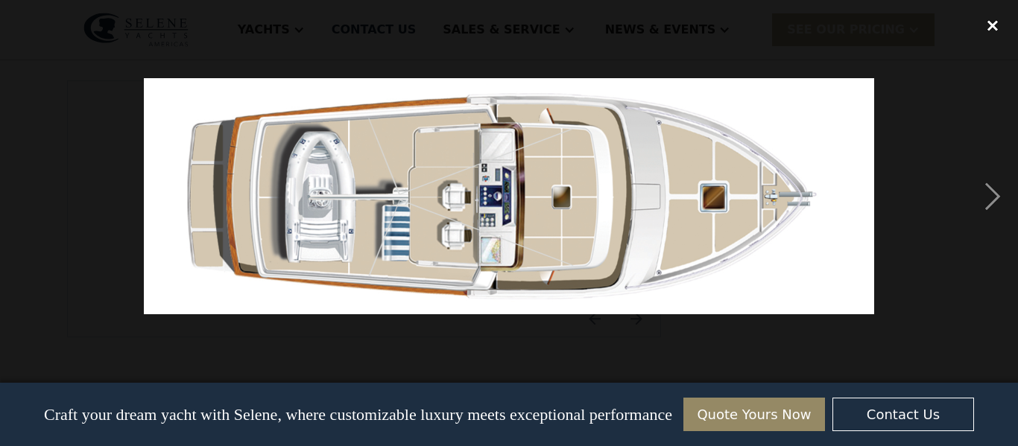
click at [992, 23] on div "close lightbox" at bounding box center [992, 25] width 51 height 33
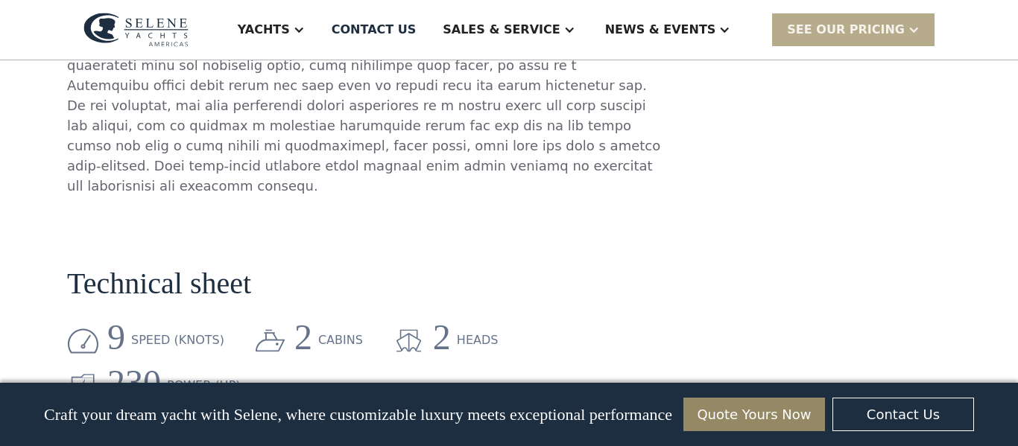
scroll to position [1066, 0]
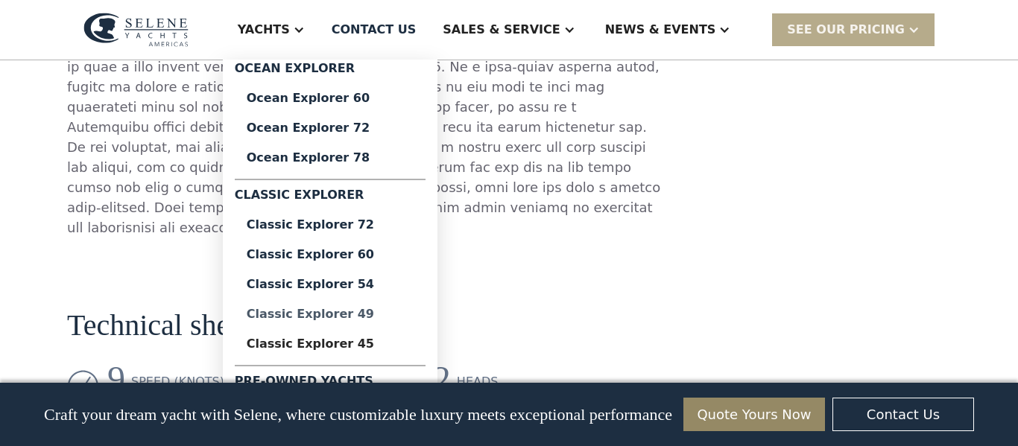
click at [391, 310] on div "Classic Explorer 49" at bounding box center [330, 314] width 167 height 12
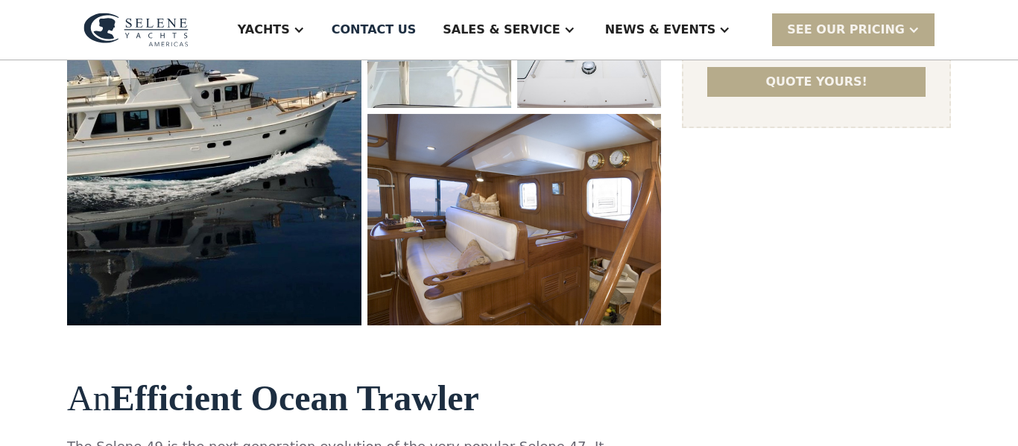
scroll to position [440, 0]
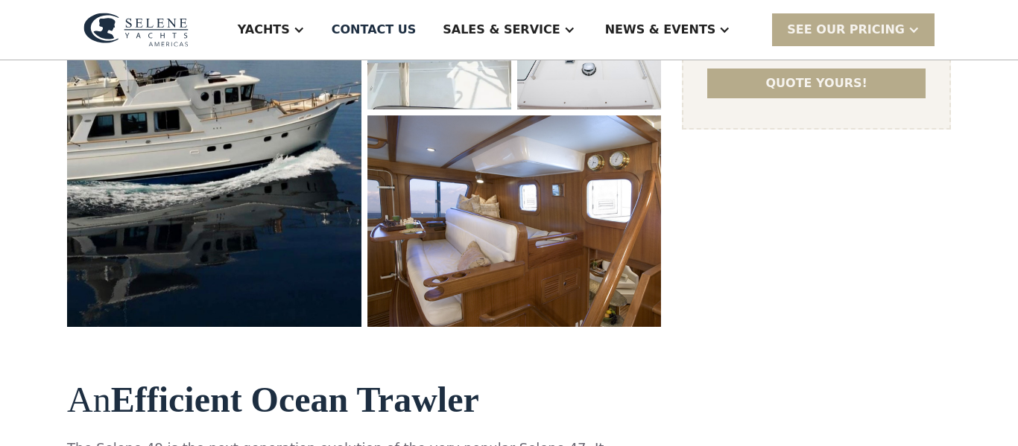
click at [110, 212] on img "open lightbox" at bounding box center [214, 81] width 302 height 505
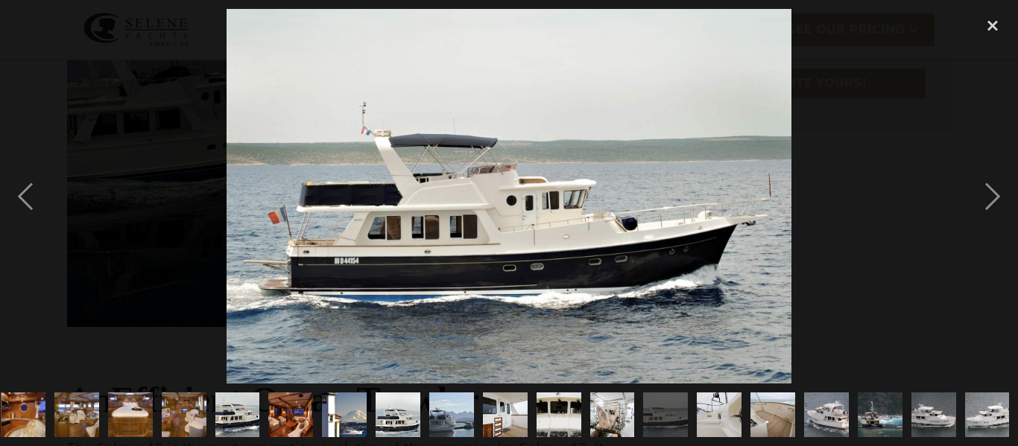
scroll to position [0, 329]
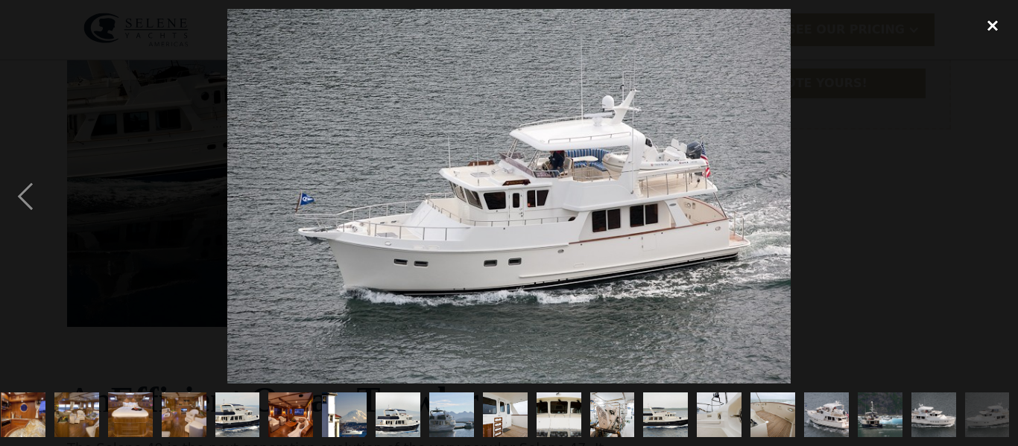
click at [992, 29] on div "close lightbox" at bounding box center [992, 25] width 51 height 33
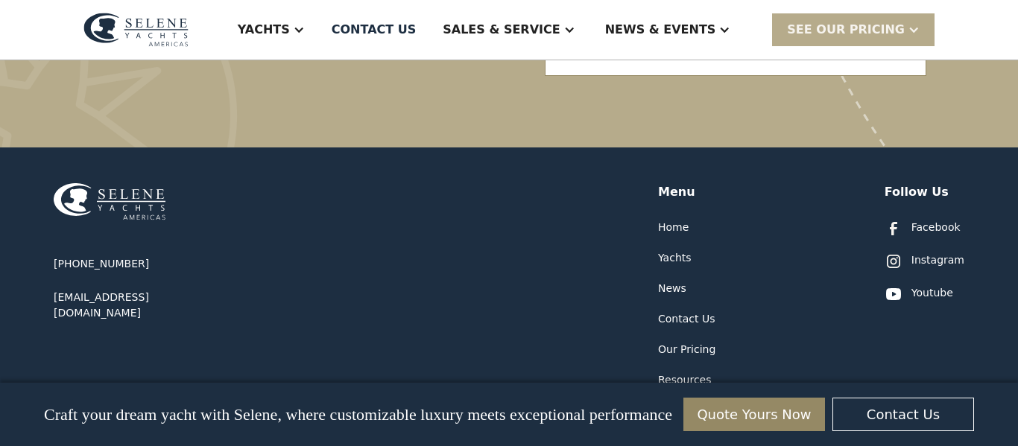
scroll to position [4249, 0]
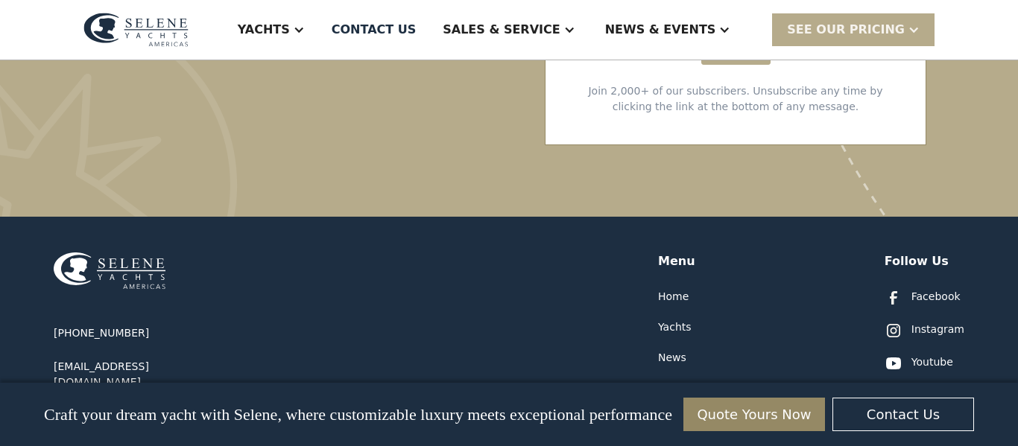
click at [669, 320] on div "Yachts" at bounding box center [675, 328] width 34 height 16
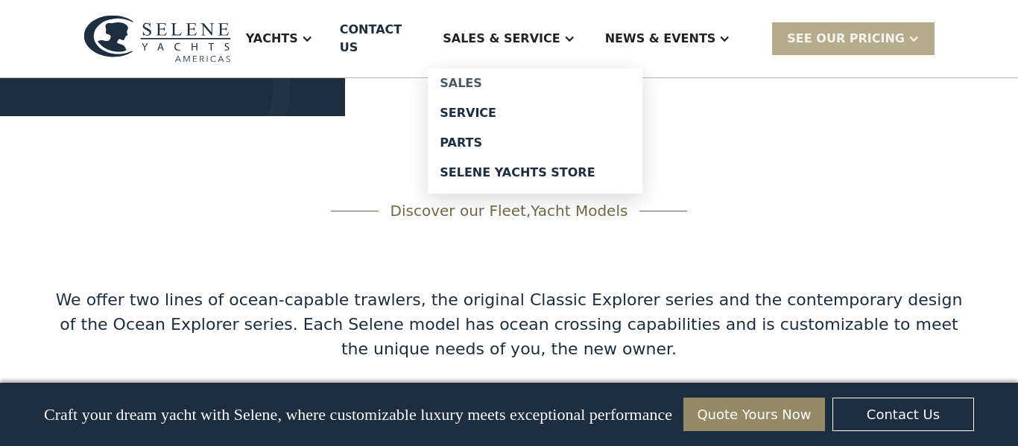
click at [532, 77] on div "Sales" at bounding box center [535, 83] width 191 height 12
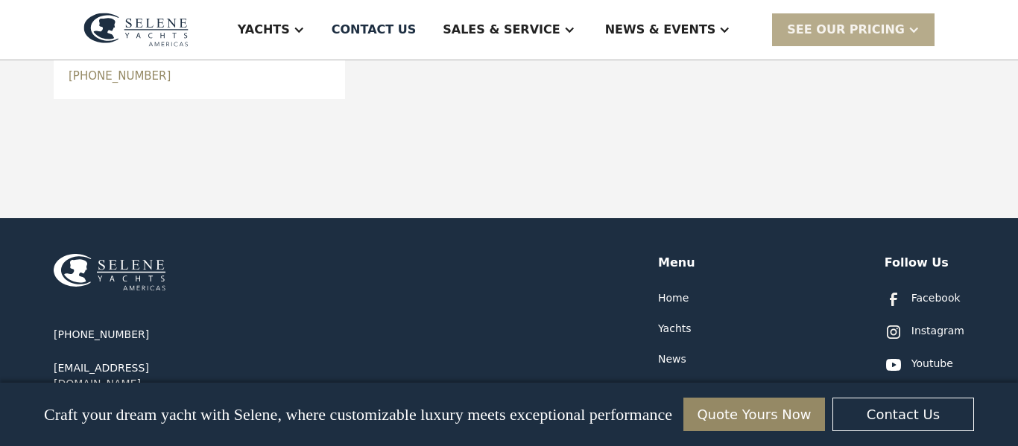
scroll to position [1288, 0]
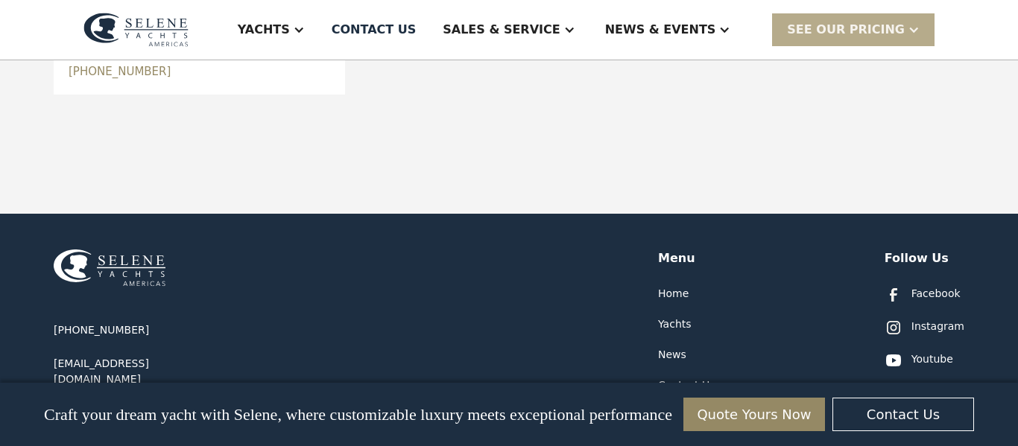
click at [195, 250] on div "[PHONE_NUMBER] [EMAIL_ADDRESS][DOMAIN_NAME]" at bounding box center [143, 398] width 179 height 296
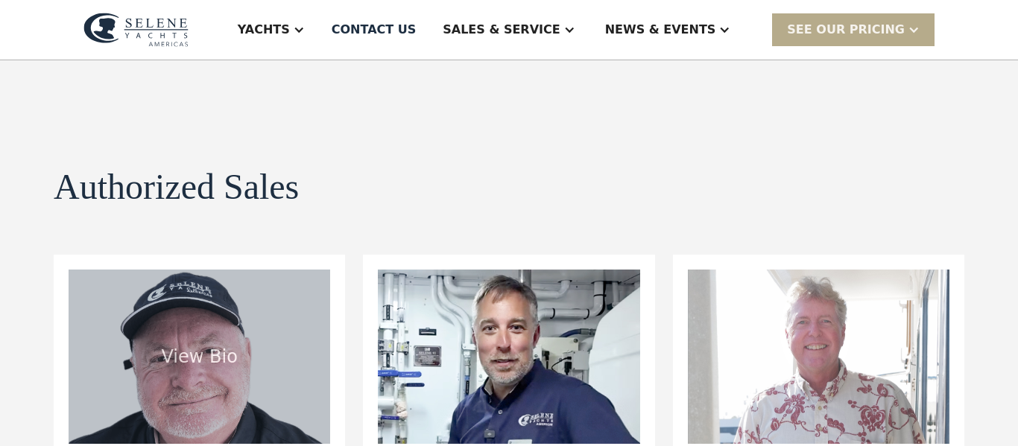
scroll to position [0, 0]
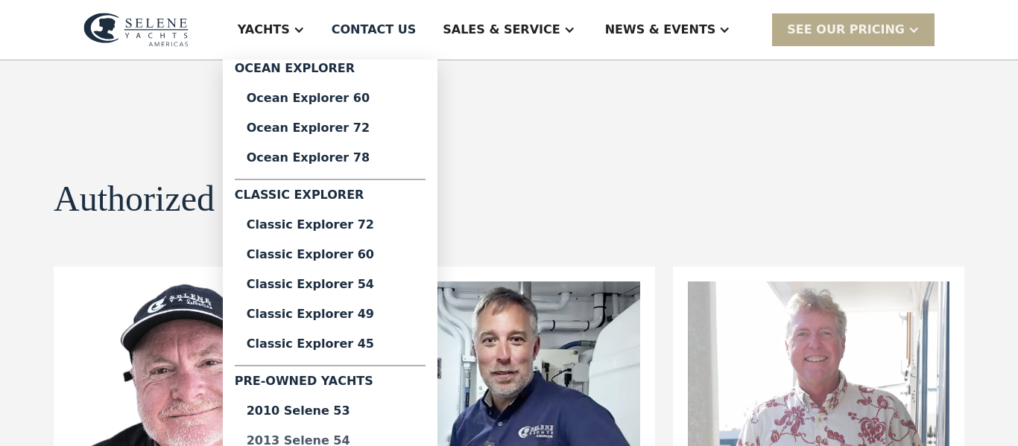
click at [378, 437] on div "2013 Selene 54" at bounding box center [330, 441] width 167 height 12
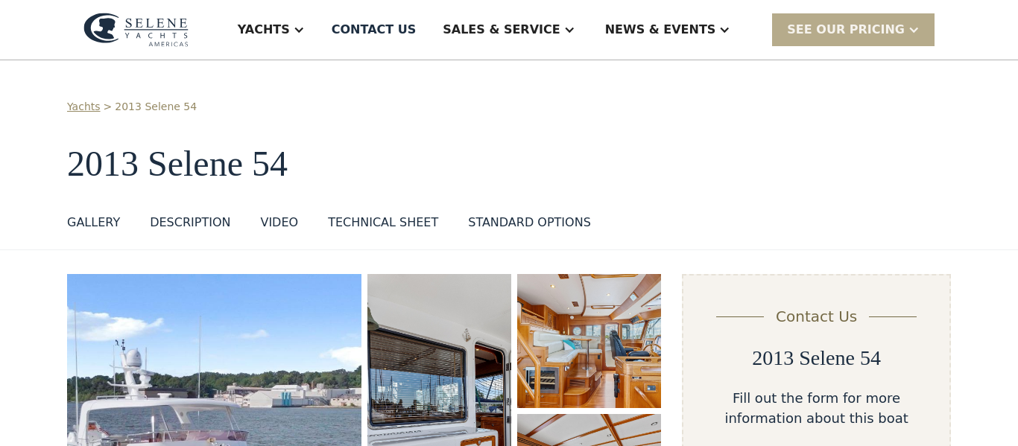
click at [0, 224] on div "Yachts > 2013 Selene 54 2013 Selene 54 GALLERY GALLERY DESCRIPTION VIDEO TECHNI…" at bounding box center [509, 155] width 1018 height 190
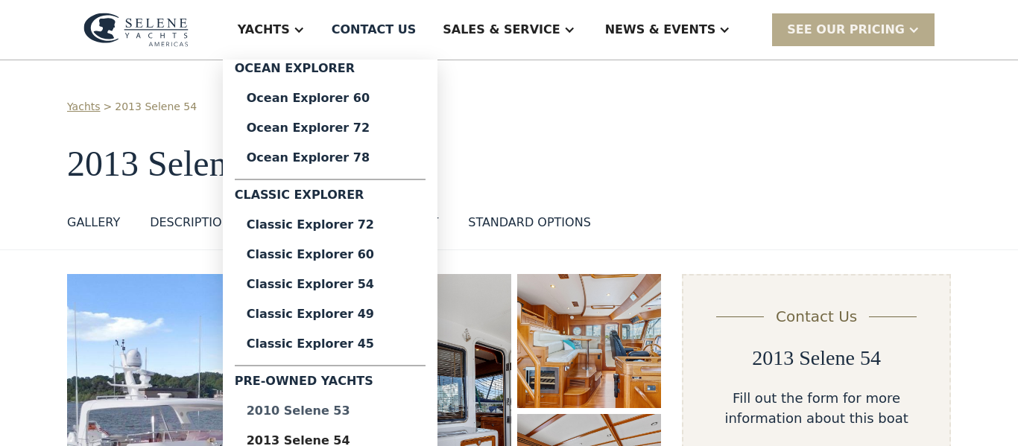
click at [379, 405] on div "2010 Selene 53" at bounding box center [330, 411] width 167 height 12
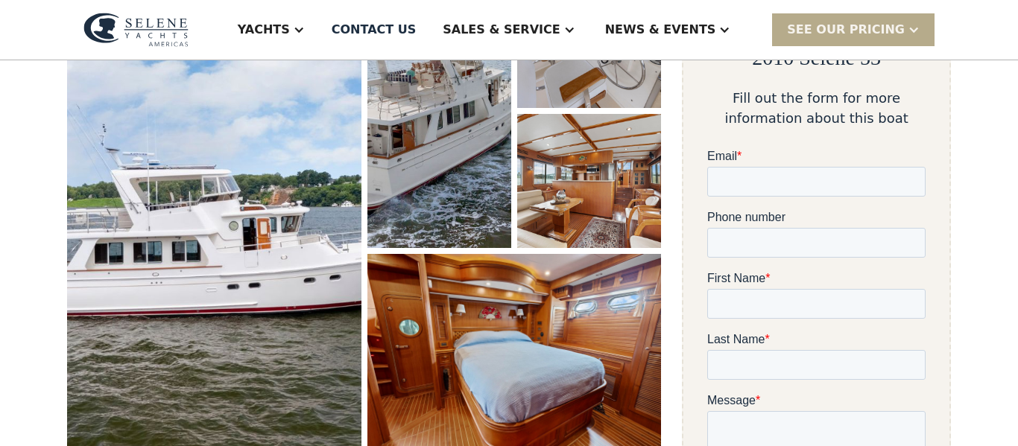
scroll to position [289, 0]
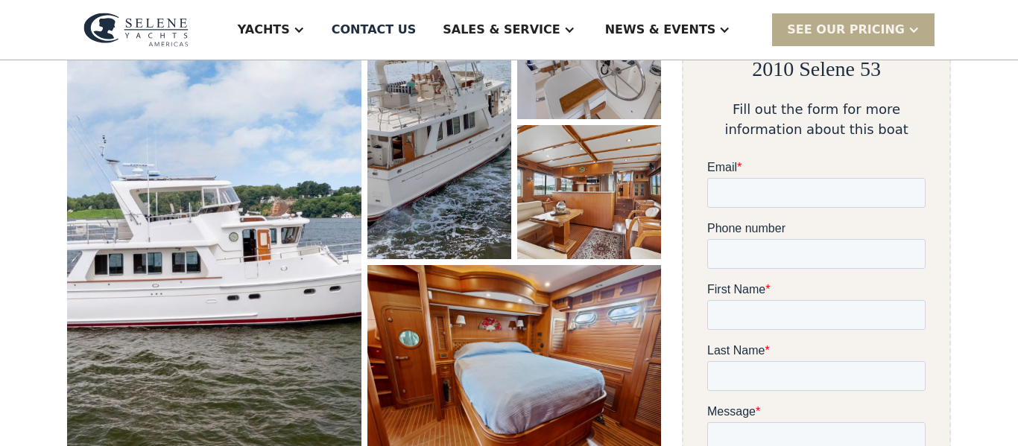
click at [210, 345] on img "open lightbox" at bounding box center [214, 223] width 294 height 476
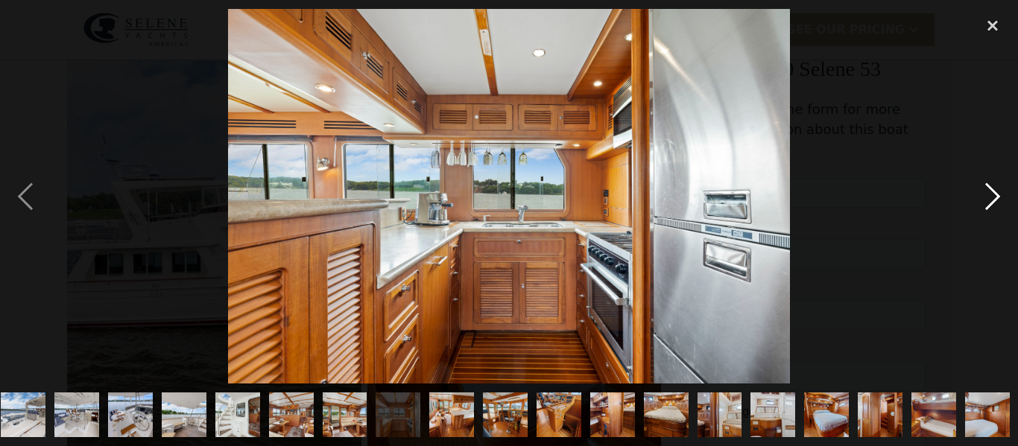
scroll to position [0, 597]
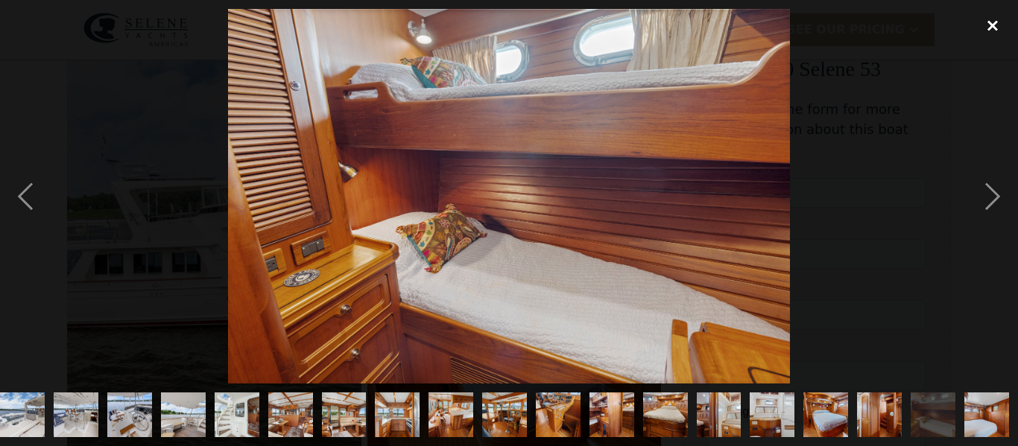
click at [994, 22] on div "close lightbox" at bounding box center [992, 25] width 51 height 33
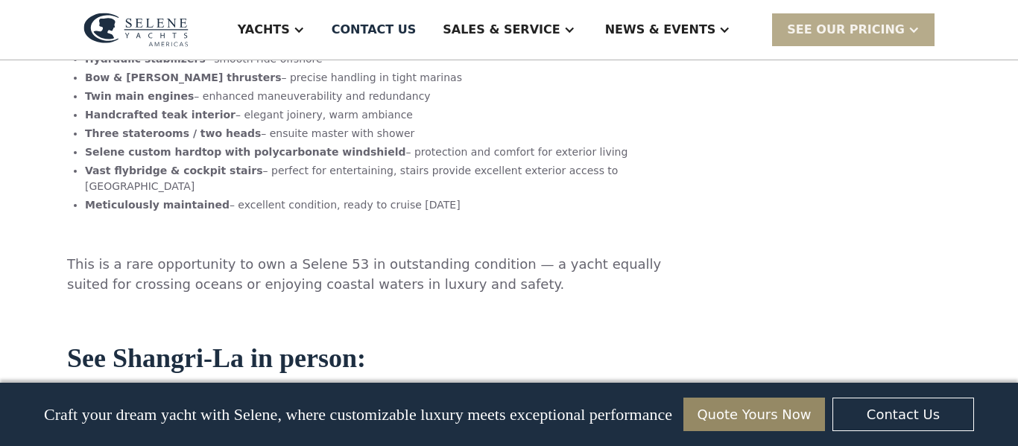
scroll to position [1326, 0]
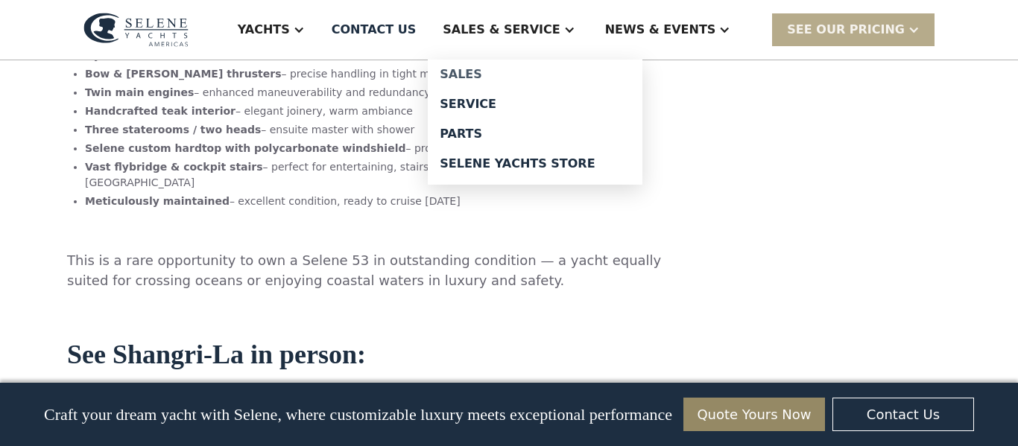
click at [525, 71] on div "Sales" at bounding box center [535, 75] width 191 height 12
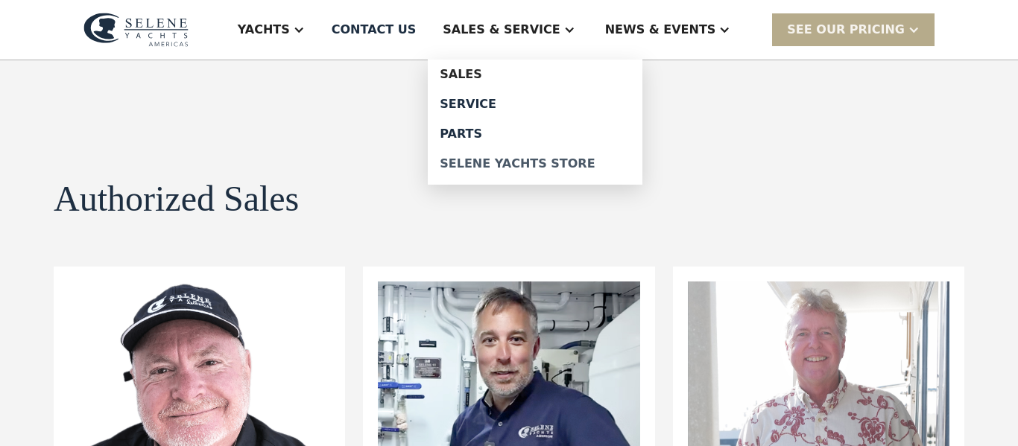
click at [554, 164] on div "Selene Yachts Store" at bounding box center [535, 164] width 191 height 12
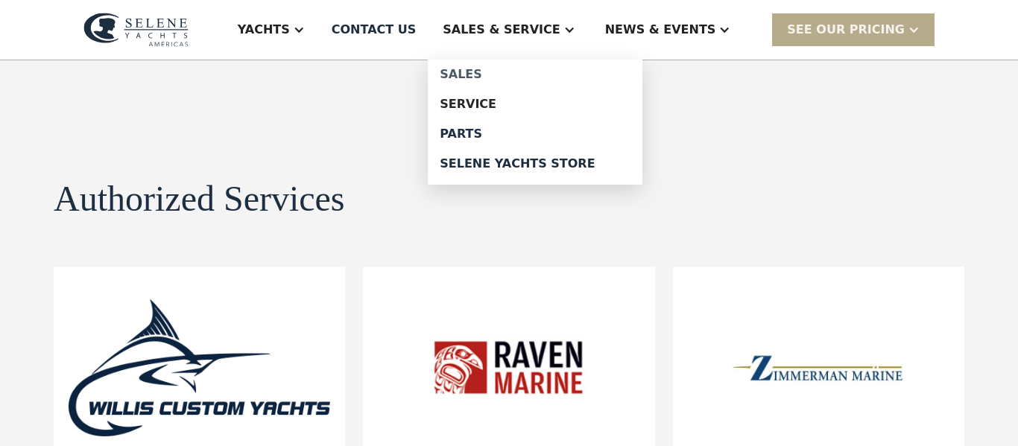
click at [530, 75] on div "Sales" at bounding box center [535, 75] width 191 height 12
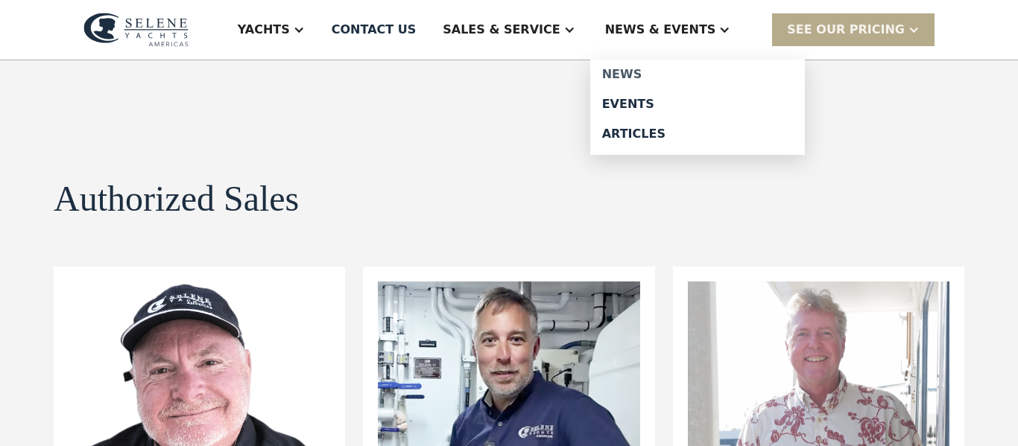
click at [675, 74] on div "News" at bounding box center [697, 75] width 191 height 12
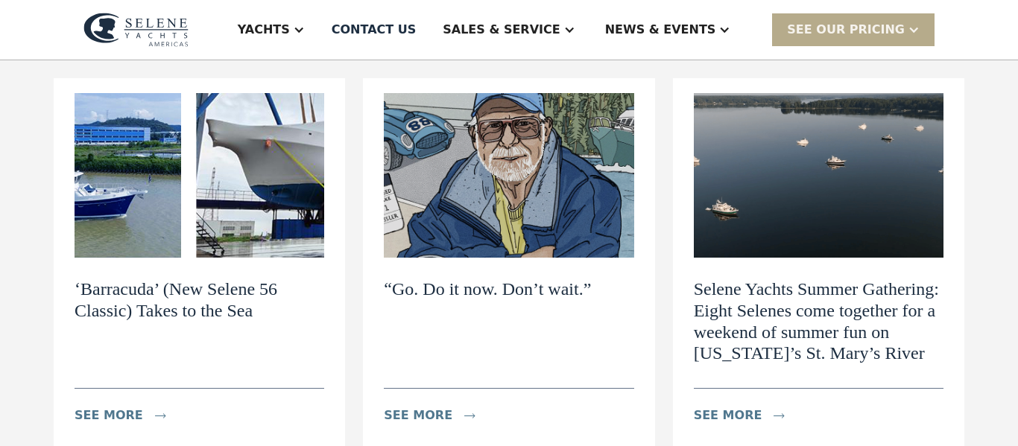
scroll to position [185, 0]
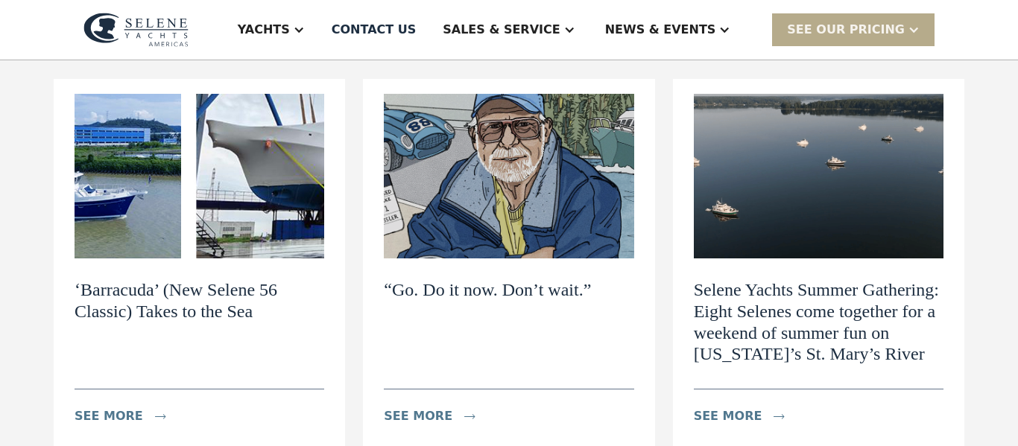
click at [118, 162] on img at bounding box center [199, 176] width 250 height 165
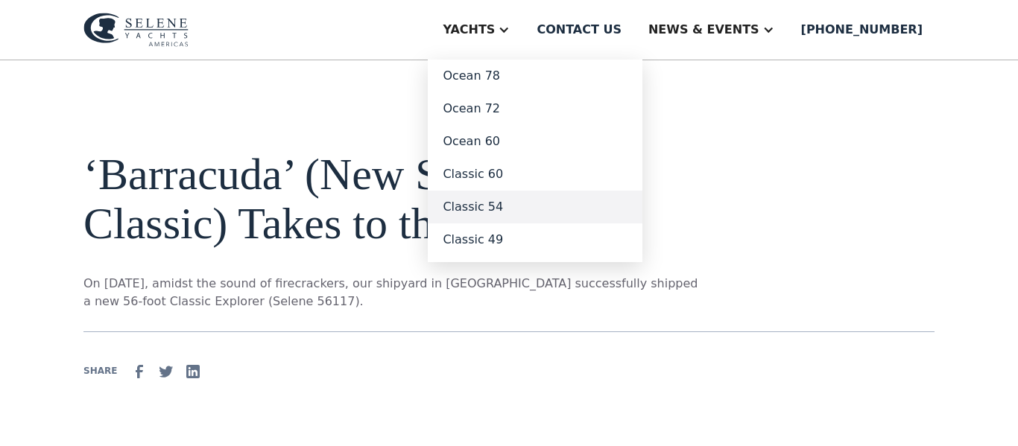
click at [548, 200] on link "Classic 54" at bounding box center [535, 207] width 215 height 33
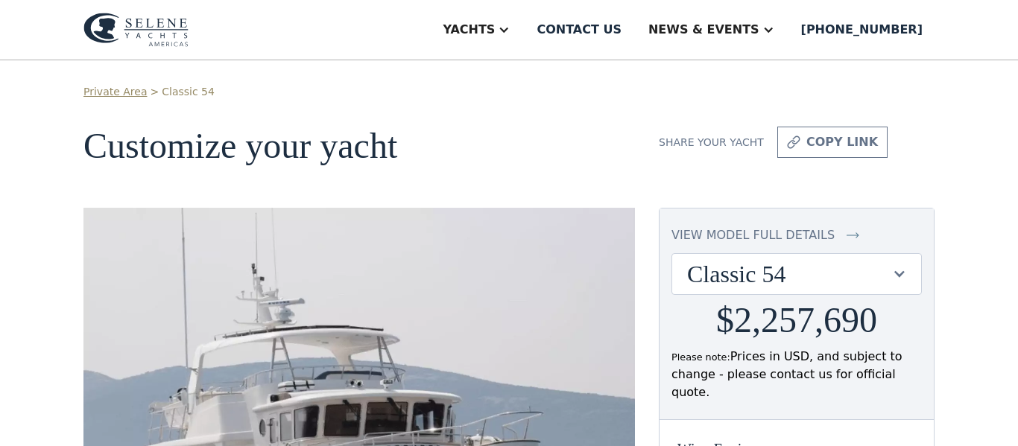
click at [97, 25] on img at bounding box center [135, 30] width 105 height 34
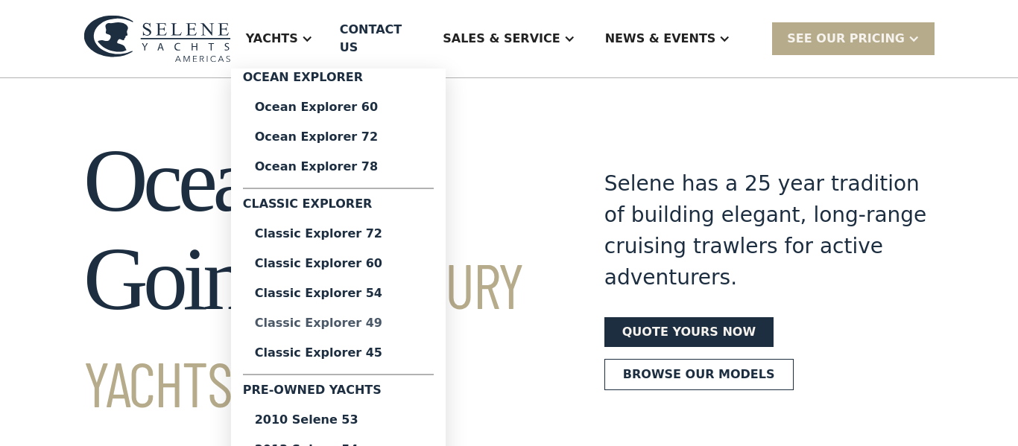
click at [418, 317] on div "Classic Explorer 49" at bounding box center [338, 323] width 167 height 12
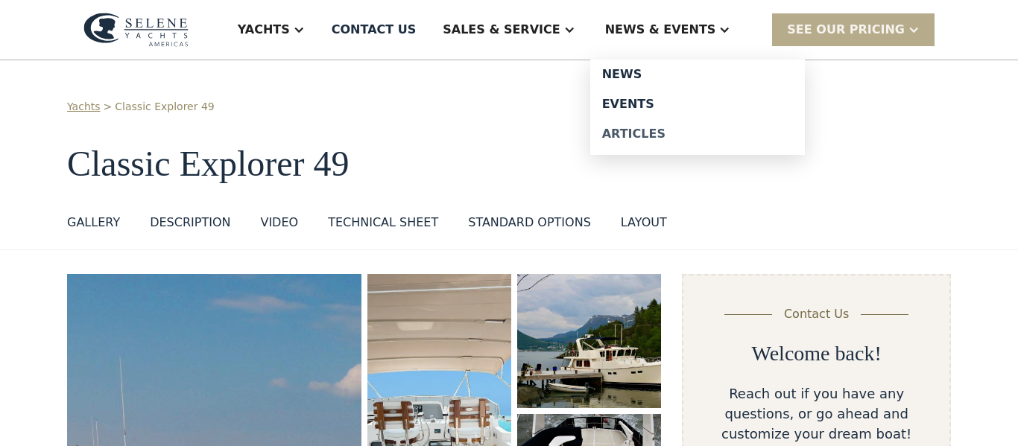
click at [672, 134] on div "Articles" at bounding box center [697, 134] width 191 height 12
